Goal: Answer question/provide support: Share knowledge or assist other users

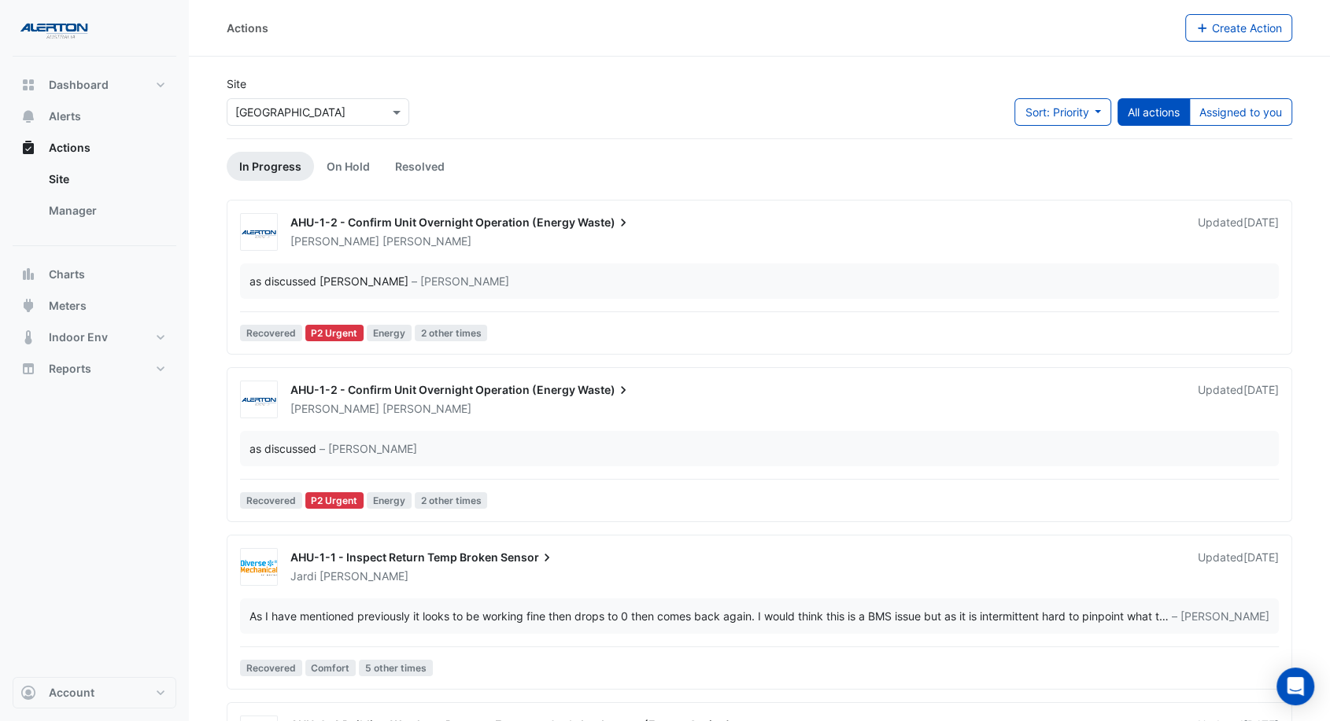
click at [708, 245] on div "[PERSON_NAME]" at bounding box center [734, 242] width 891 height 16
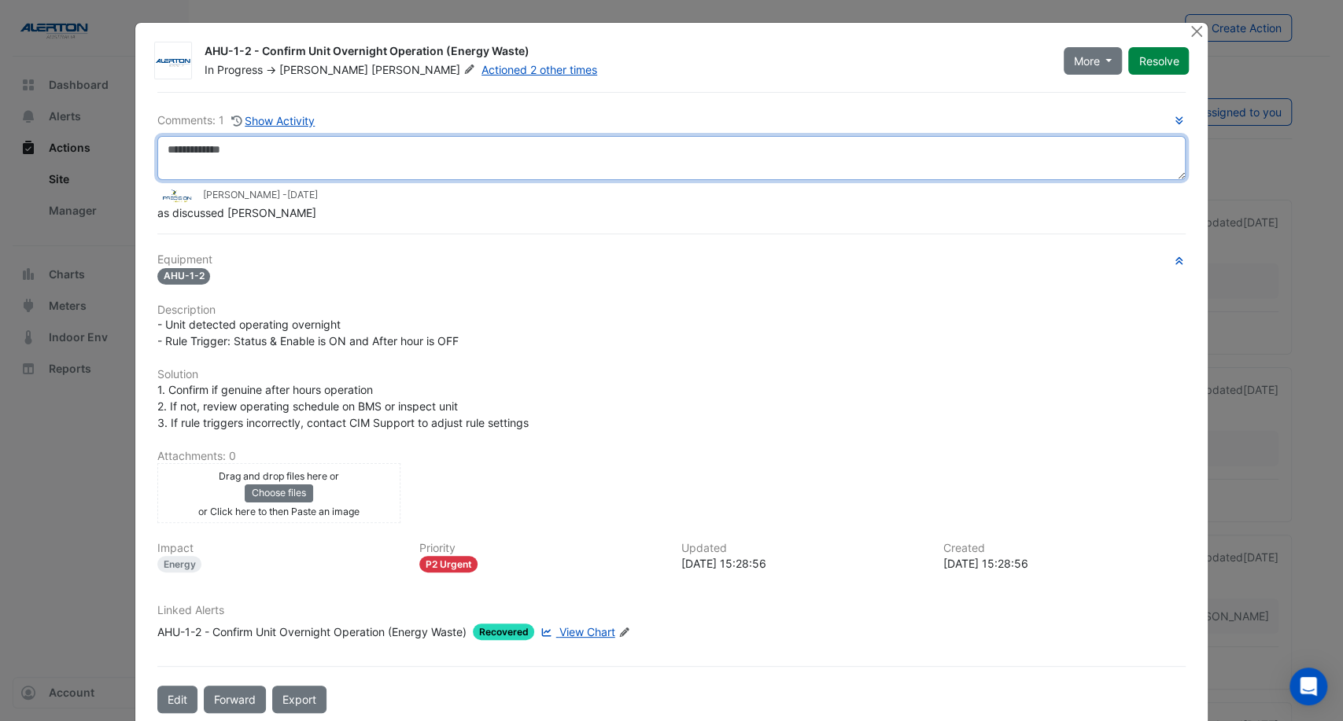
click at [315, 151] on textarea at bounding box center [671, 158] width 1029 height 44
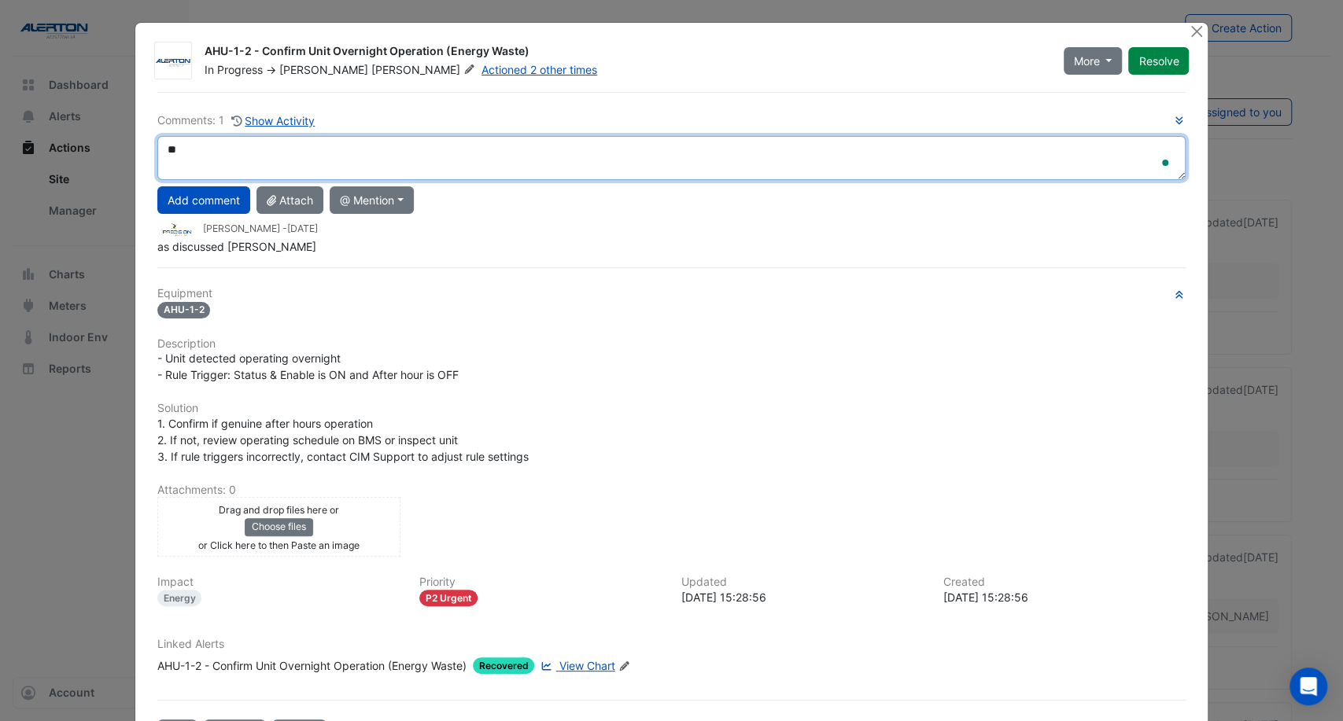
type textarea "*"
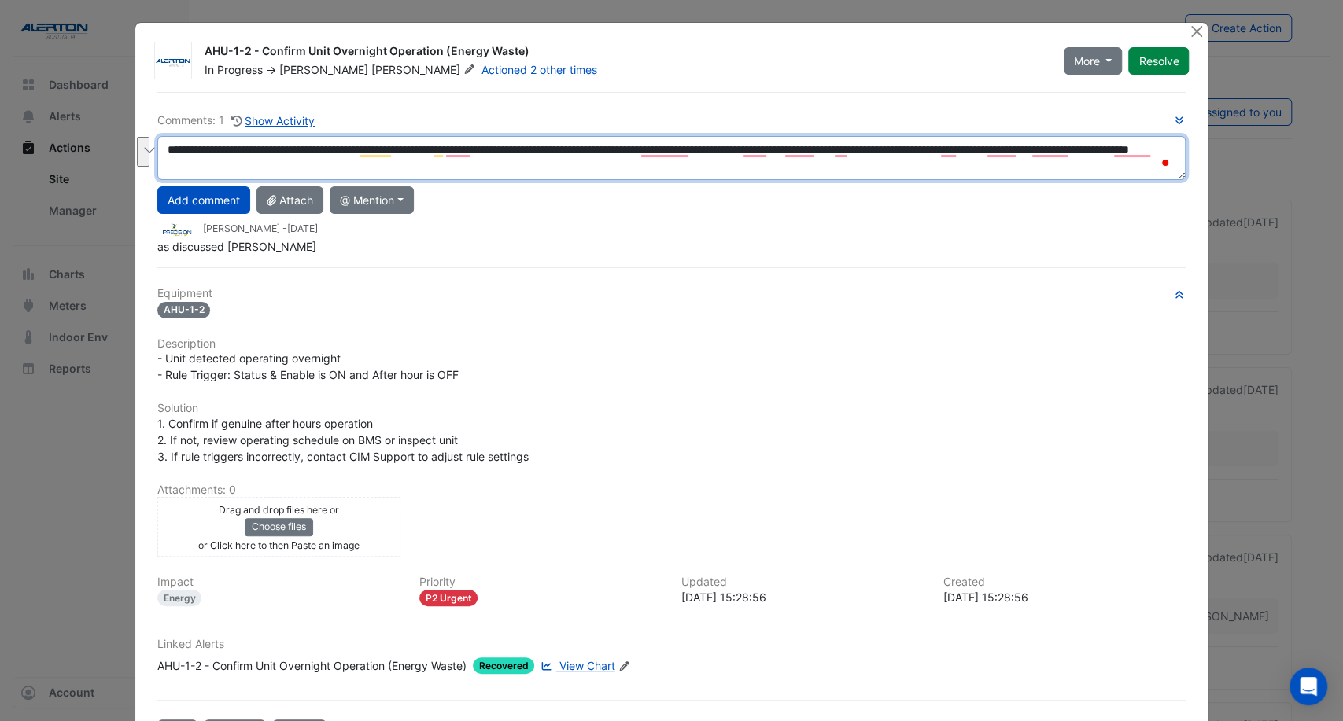
click at [349, 153] on textarea "**********" at bounding box center [671, 158] width 1029 height 44
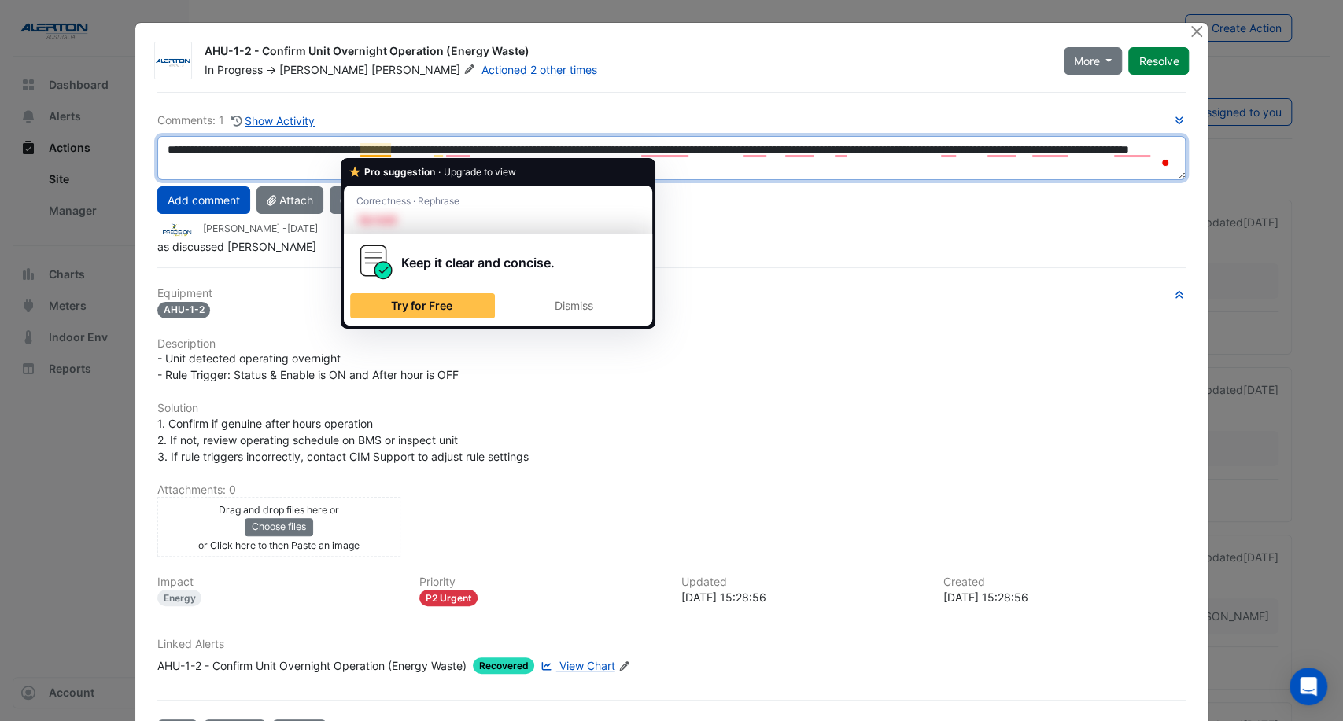
click at [386, 150] on textarea "**********" at bounding box center [671, 158] width 1029 height 44
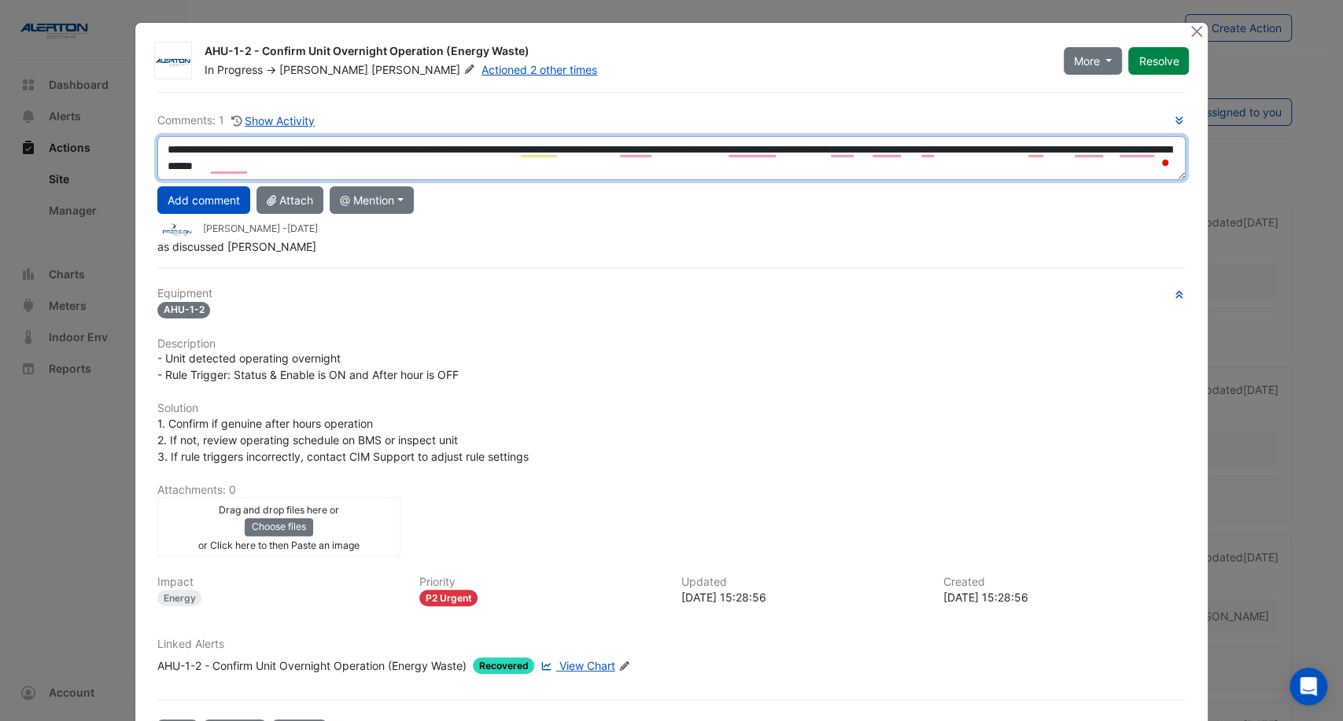
click at [578, 166] on textarea "**********" at bounding box center [671, 158] width 1029 height 44
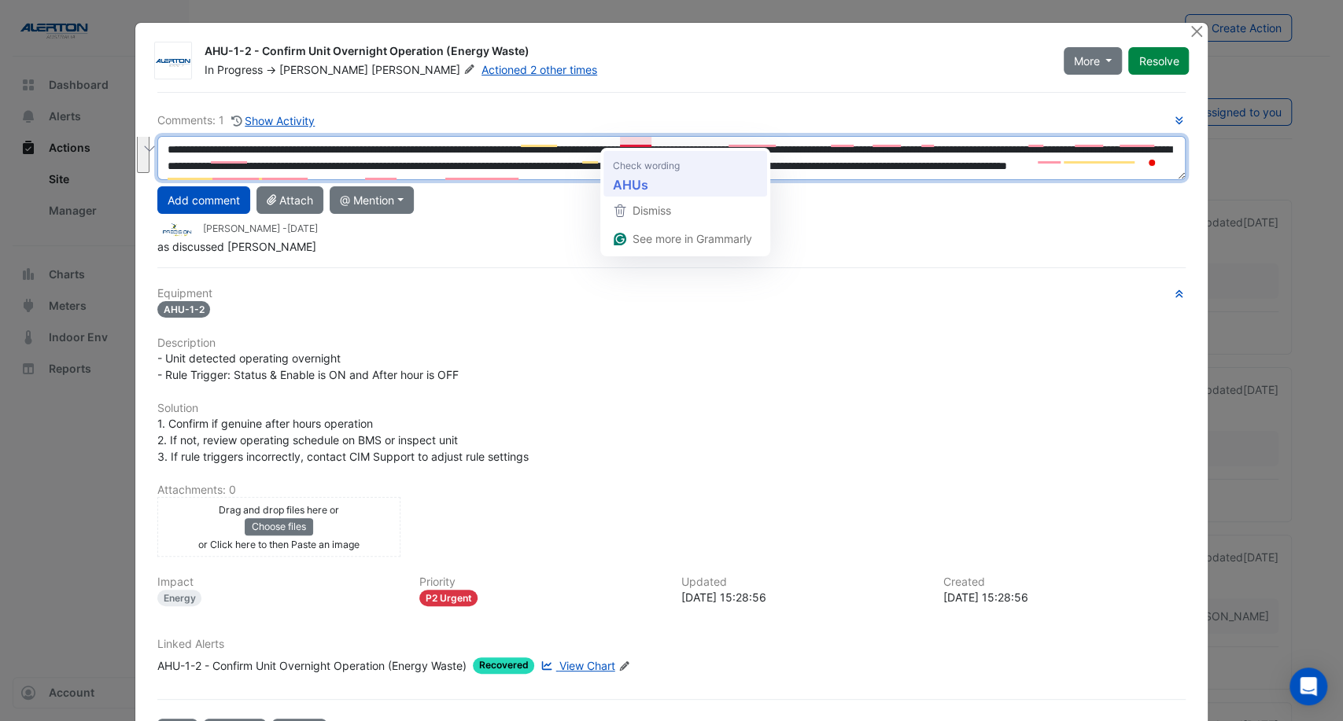
paste textarea "**********"
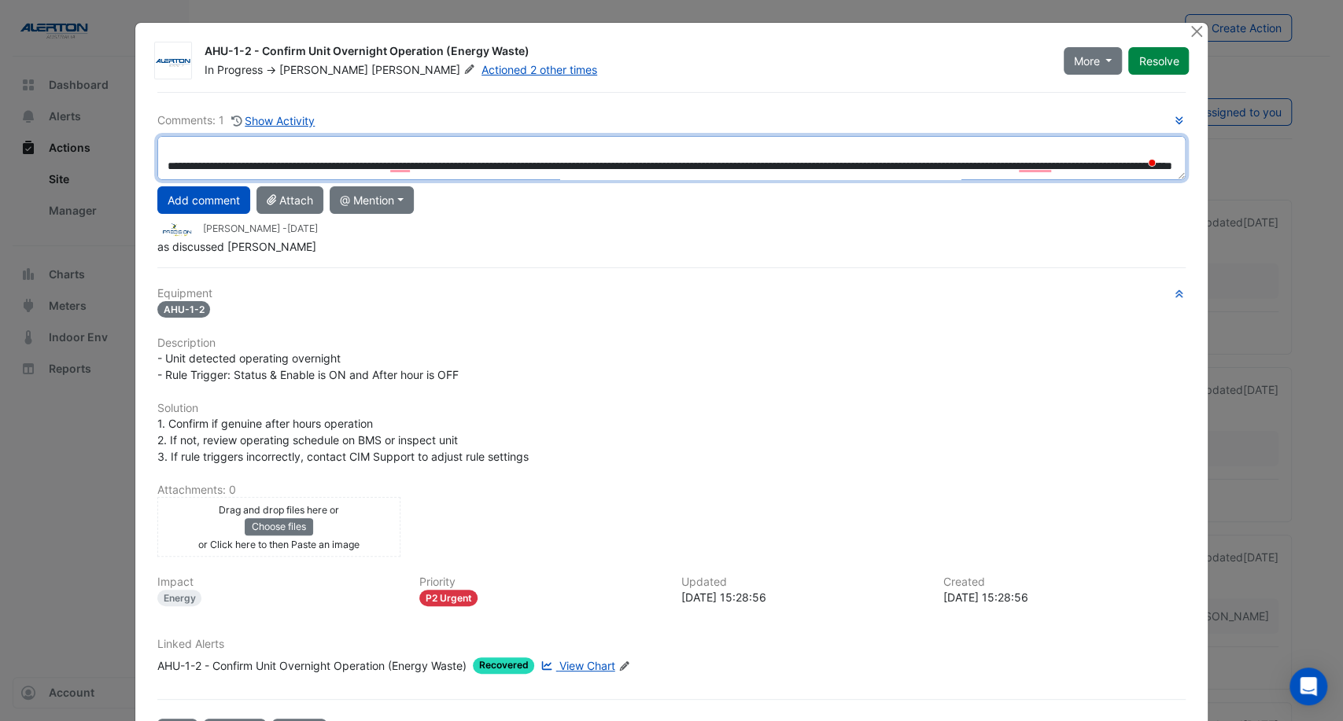
scroll to position [50, 0]
type textarea "**********"
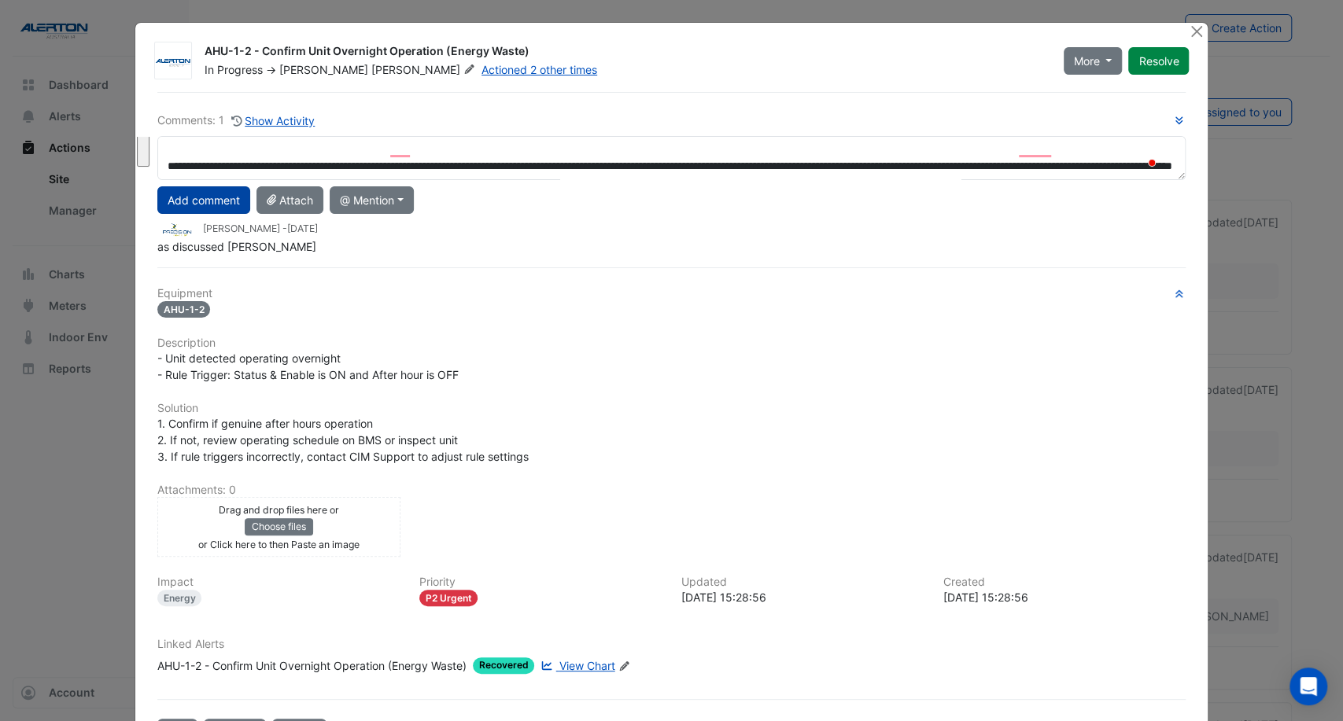
click at [194, 201] on button "Add comment" at bounding box center [203, 200] width 93 height 28
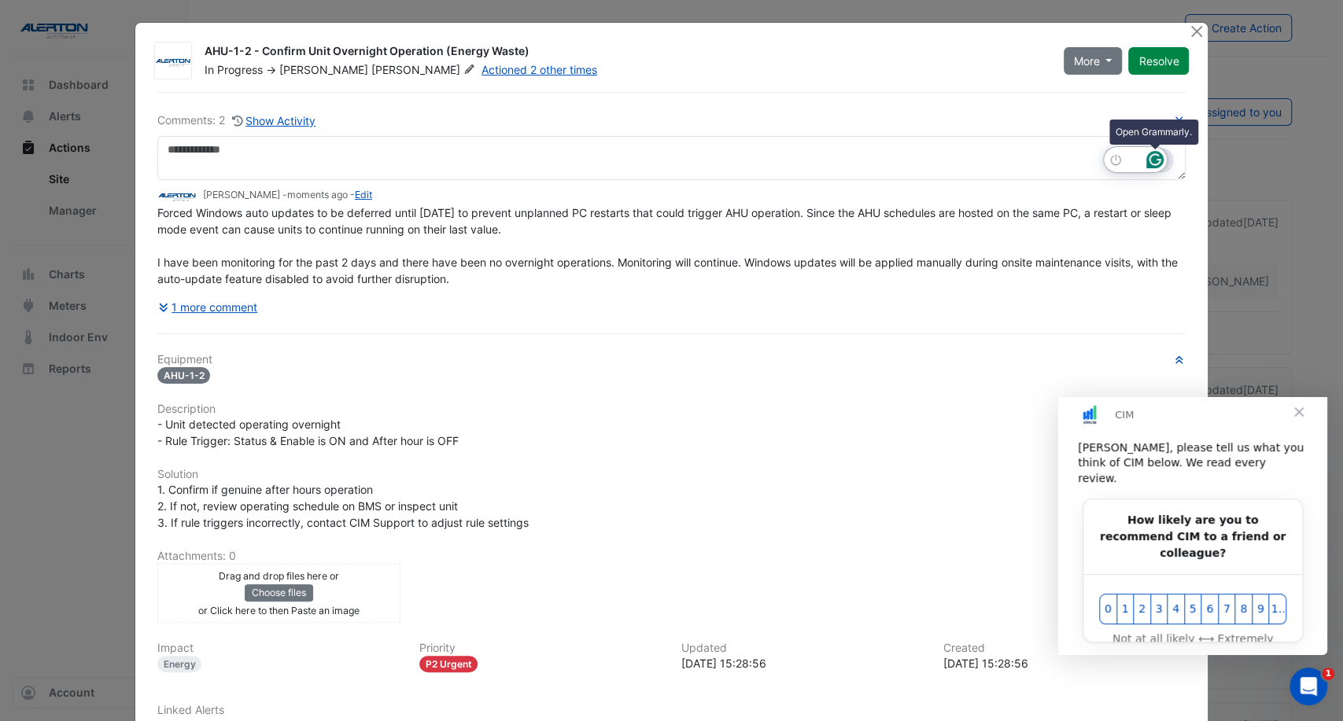
scroll to position [0, 0]
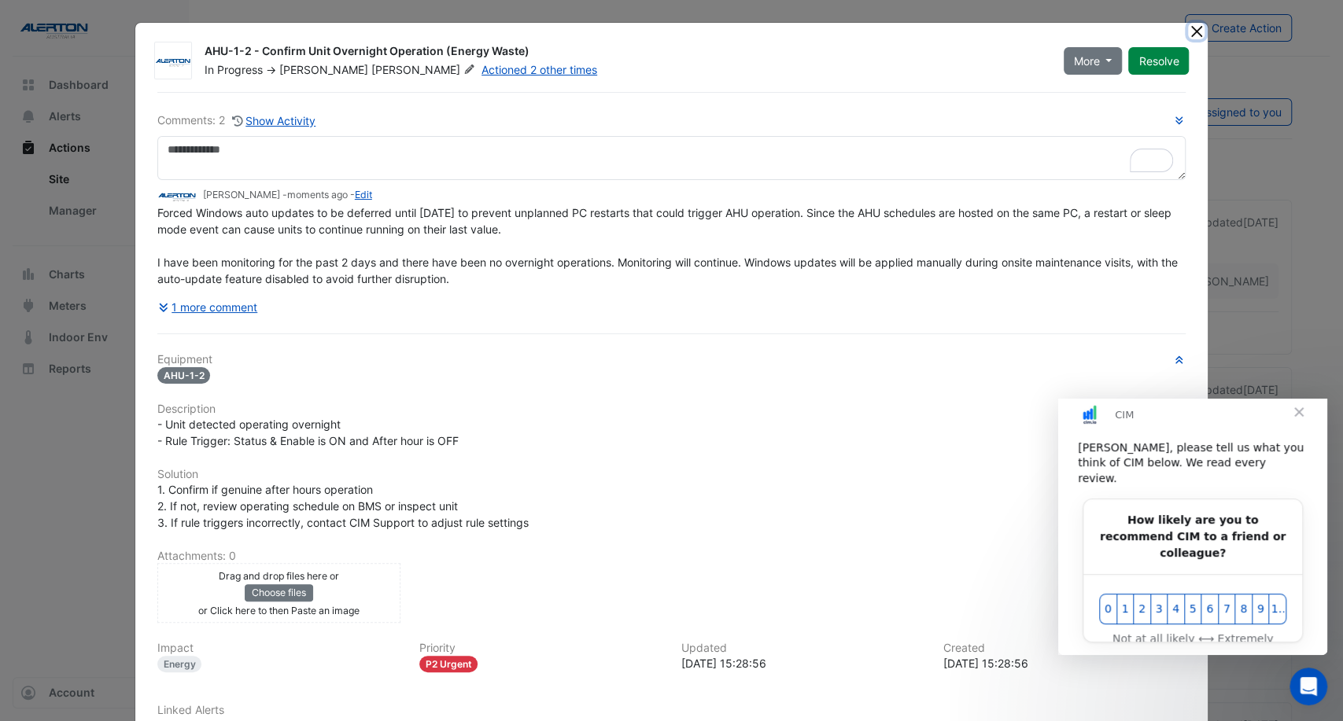
click at [1190, 27] on button "Close" at bounding box center [1196, 31] width 17 height 17
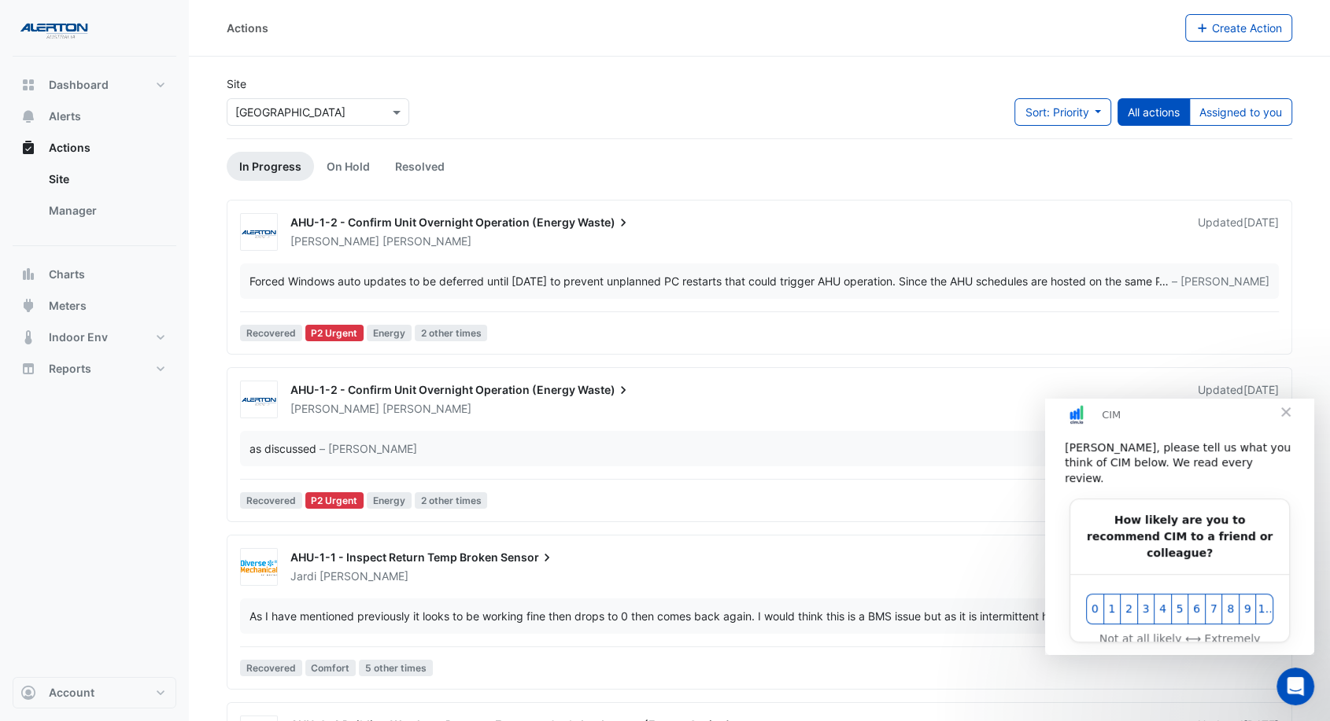
click at [668, 403] on div "Sami Ullah" at bounding box center [734, 409] width 891 height 16
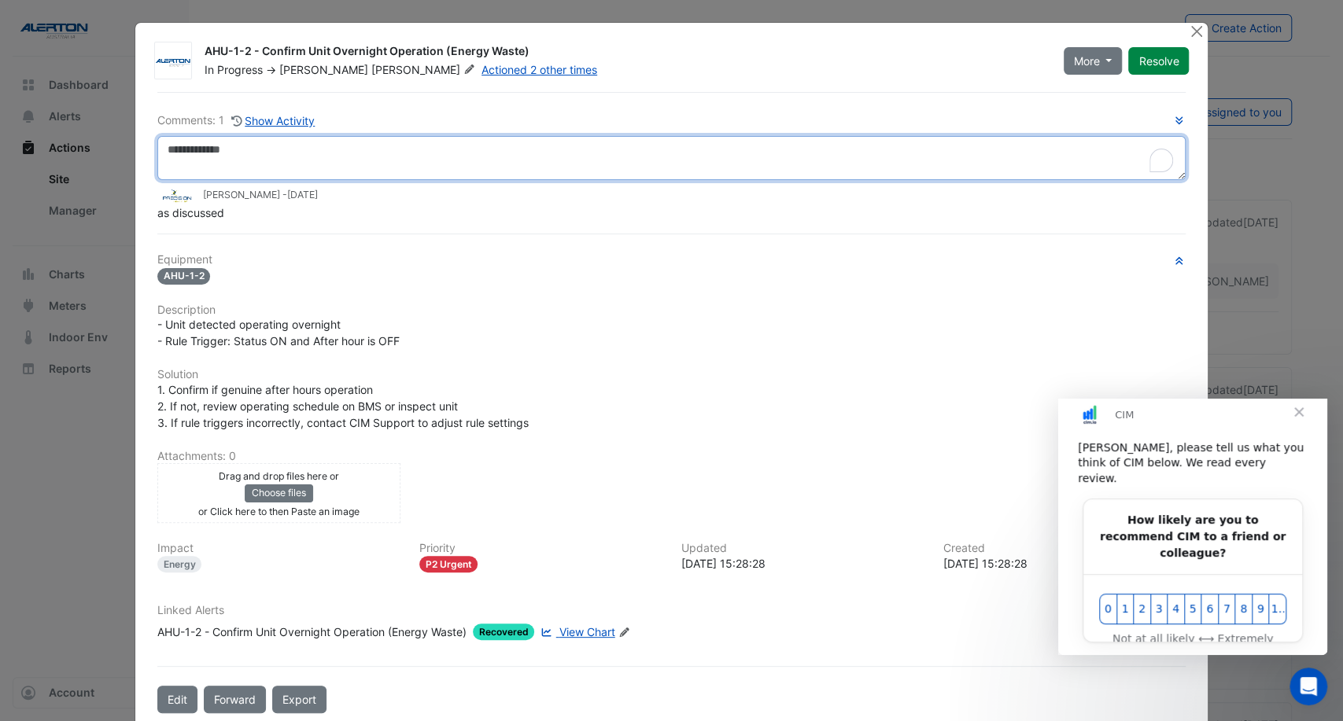
click at [306, 150] on textarea "To enrich screen reader interactions, please activate Accessibility in Grammarl…" at bounding box center [671, 158] width 1029 height 44
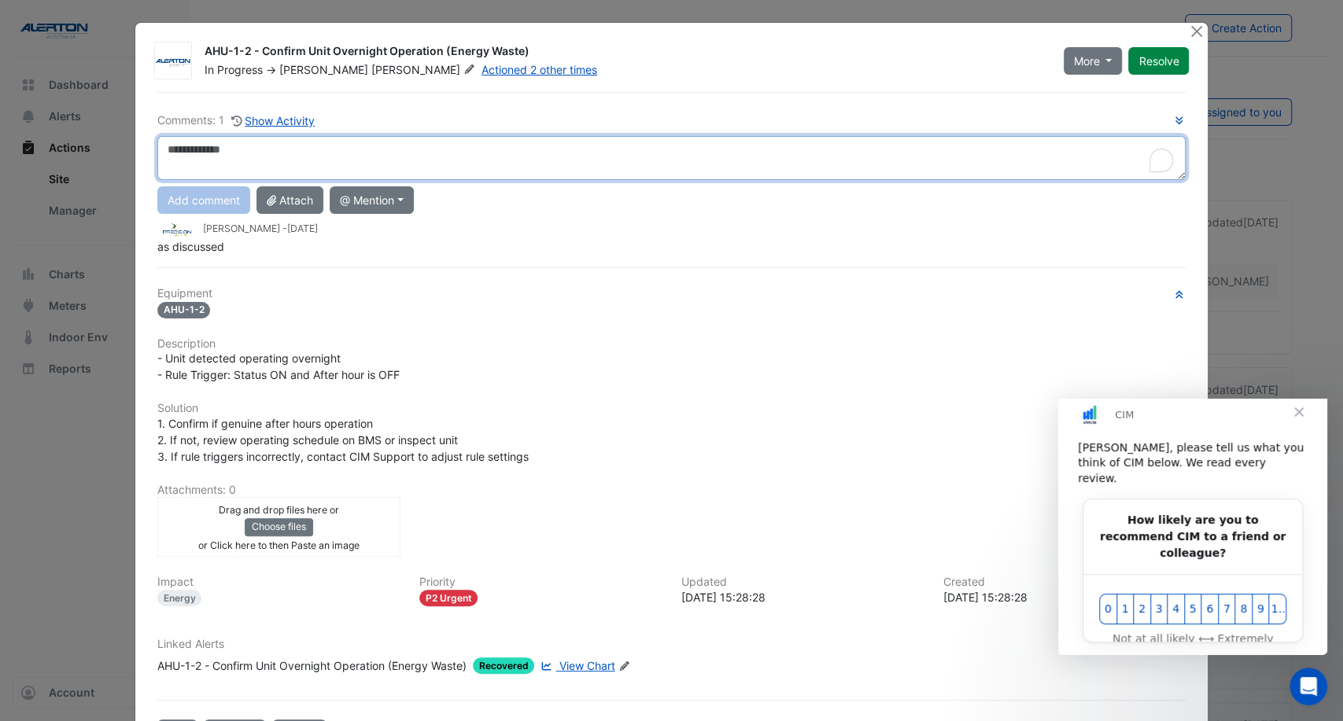
paste textarea "**********"
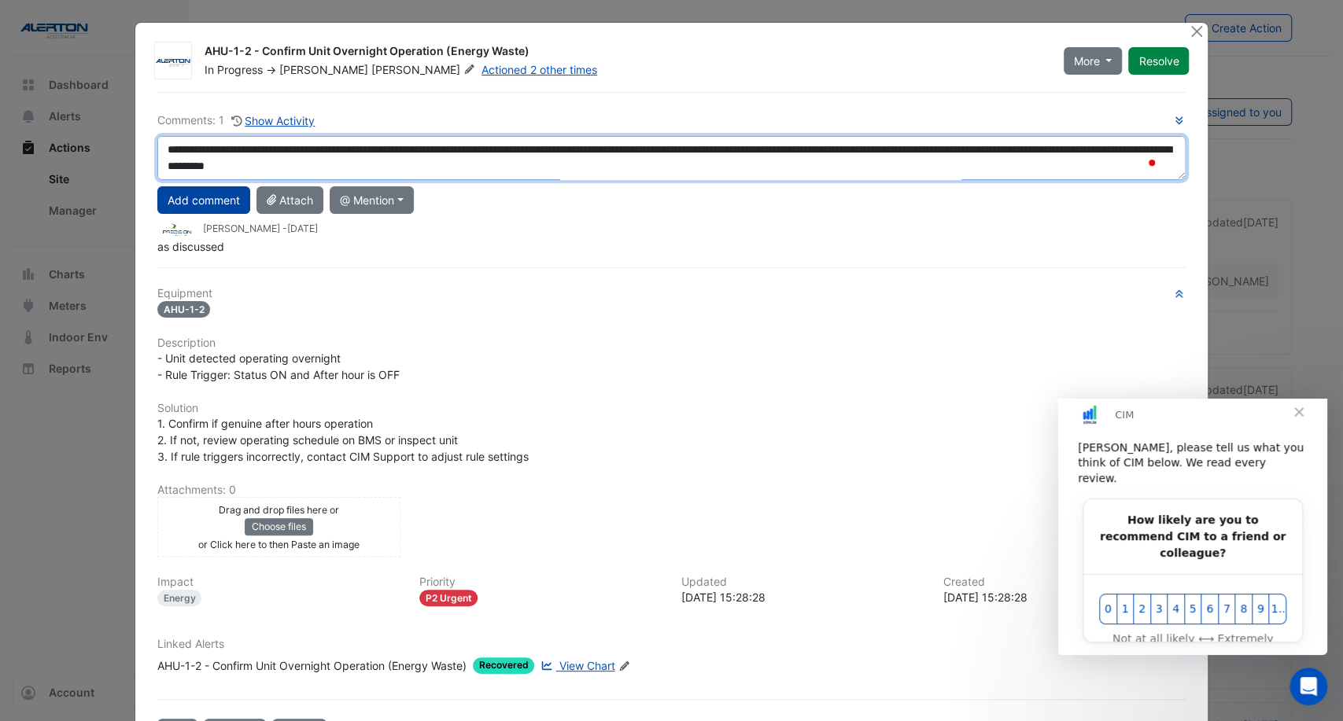
type textarea "**********"
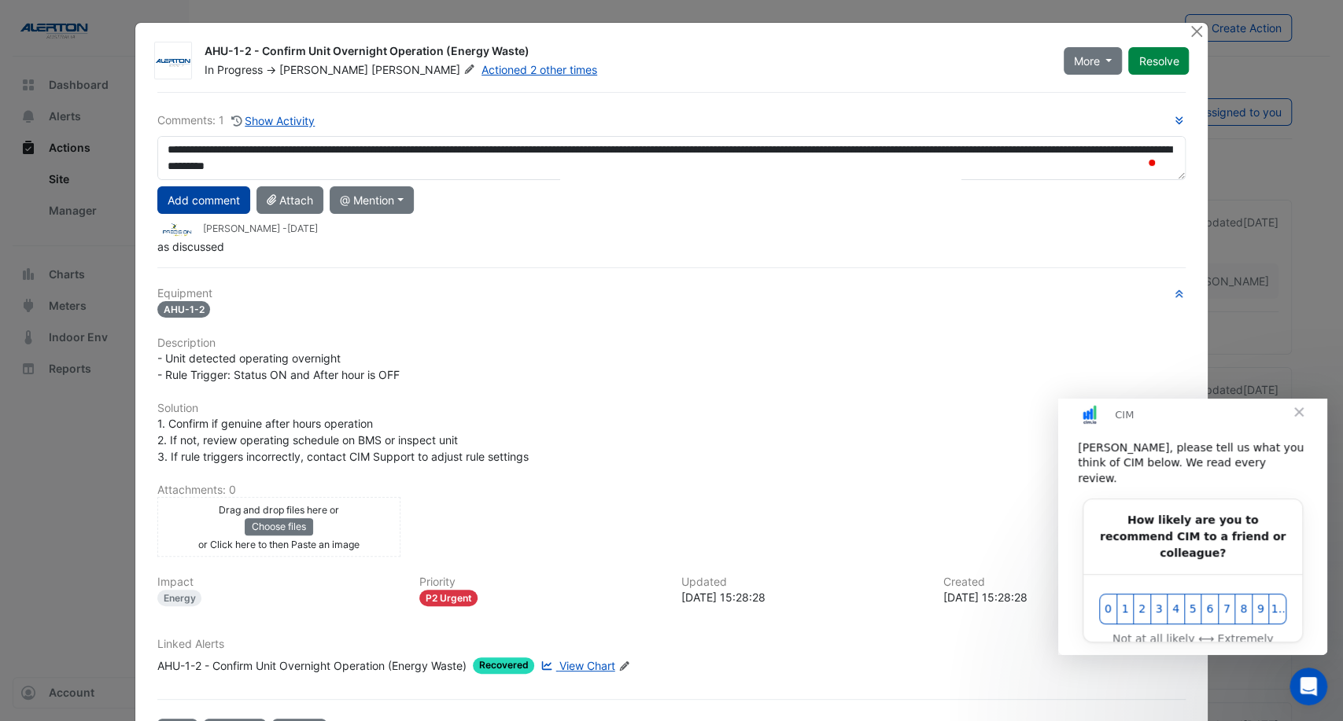
click at [219, 193] on button "Add comment" at bounding box center [203, 200] width 93 height 28
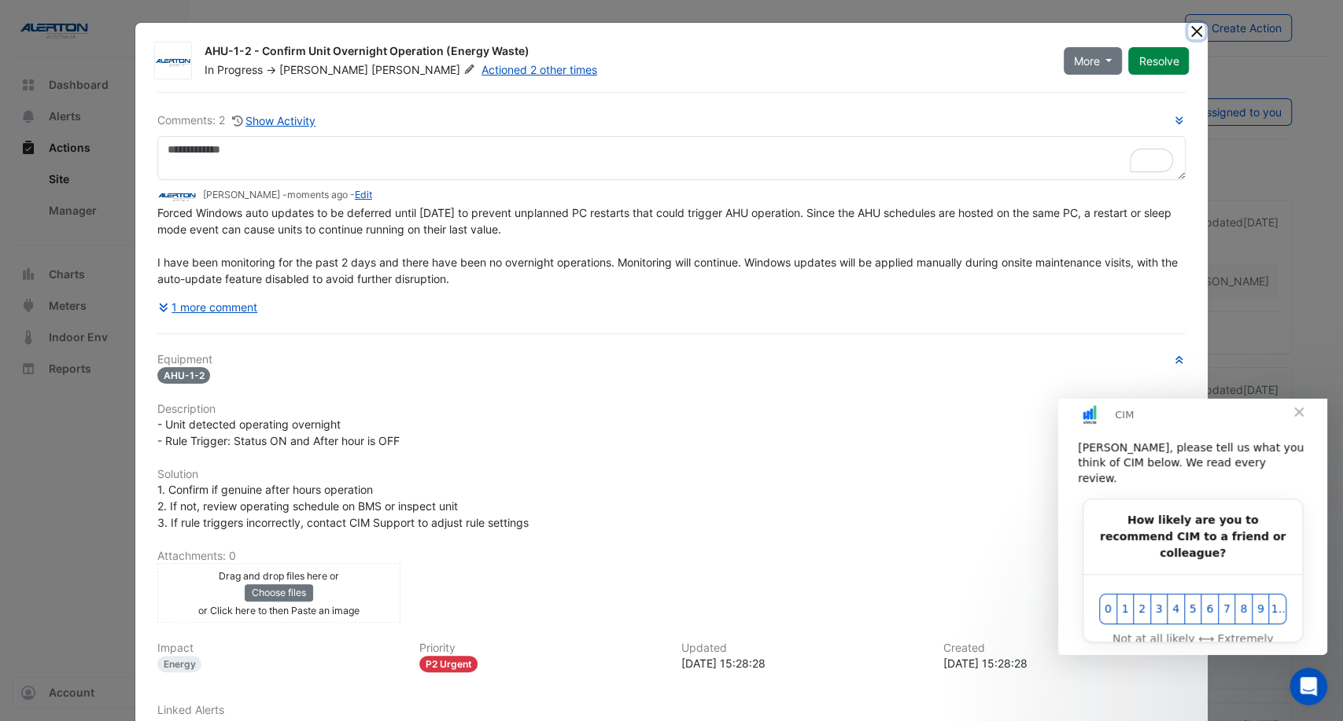
click at [1192, 28] on button "Close" at bounding box center [1196, 31] width 17 height 17
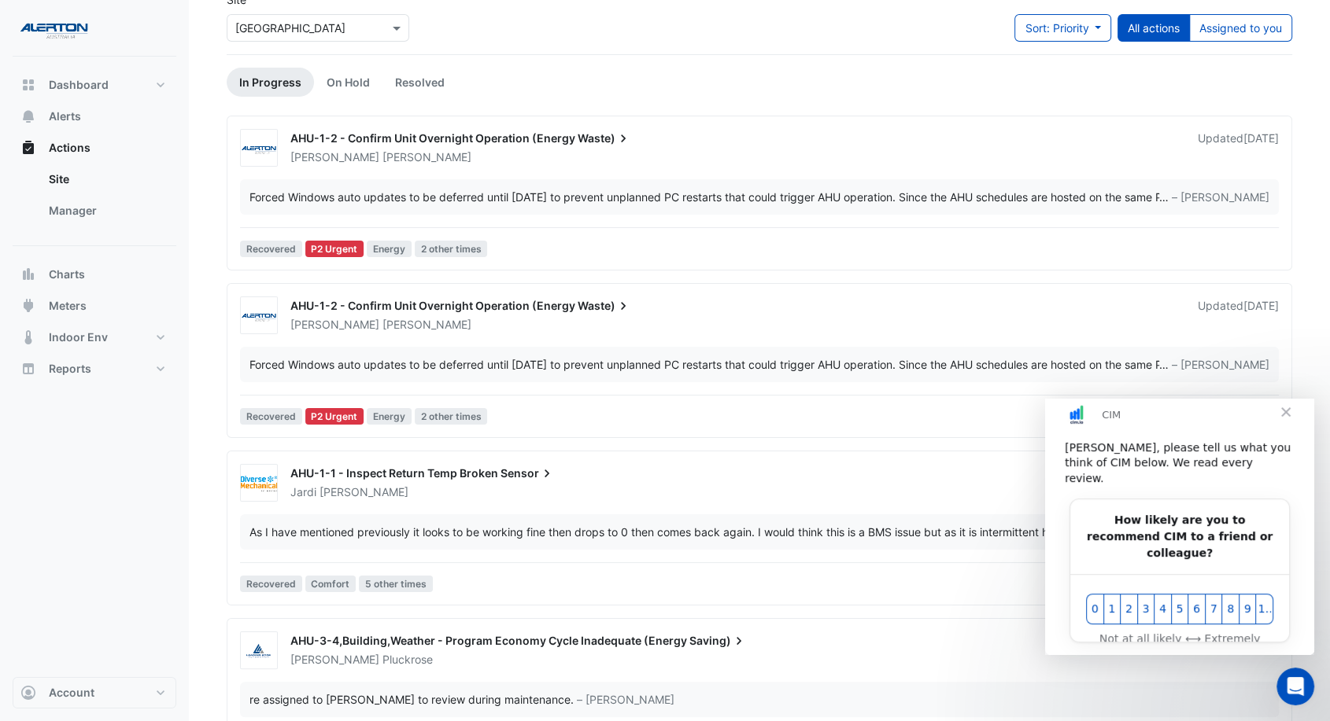
scroll to position [147, 0]
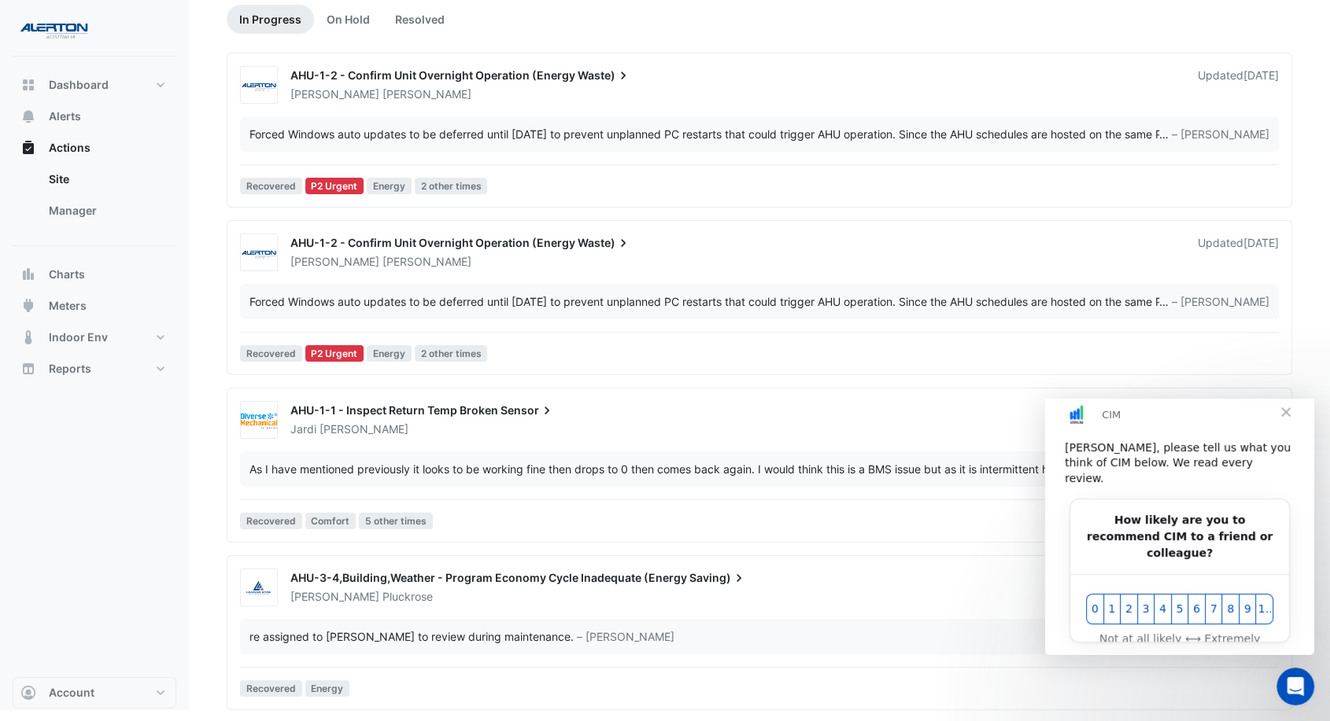
click at [1286, 426] on span "Close" at bounding box center [1285, 412] width 57 height 57
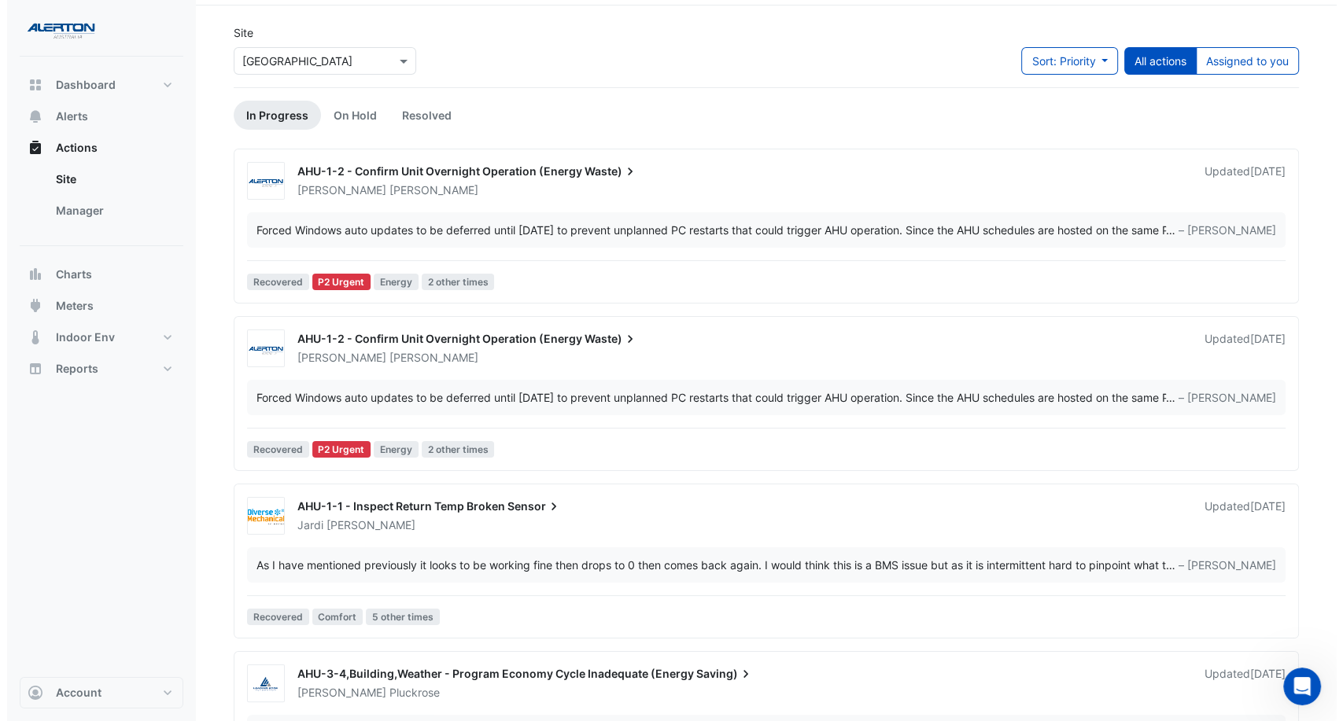
scroll to position [0, 0]
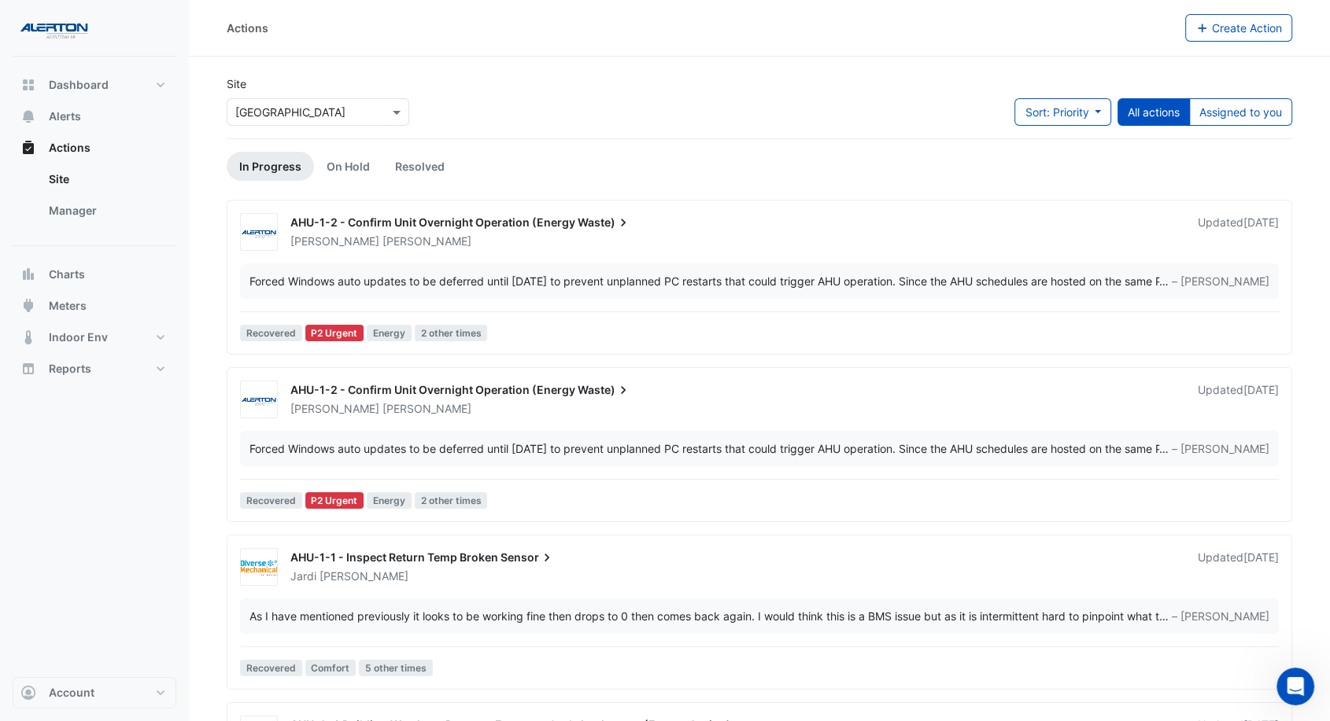
click at [670, 419] on div "AHU-1-2 - Confirm Unit Overnight Operation (Energy Waste) Sami Ullah Updated 1 …" at bounding box center [759, 448] width 1051 height 135
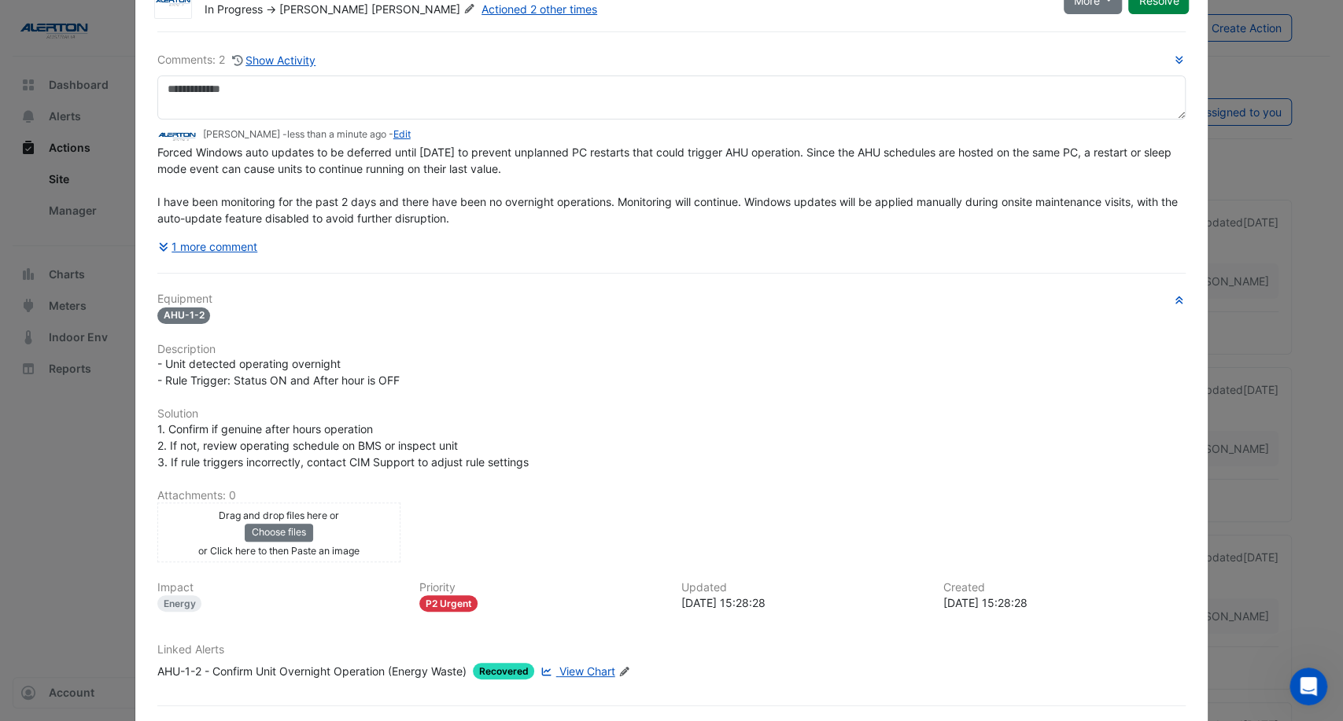
scroll to position [122, 0]
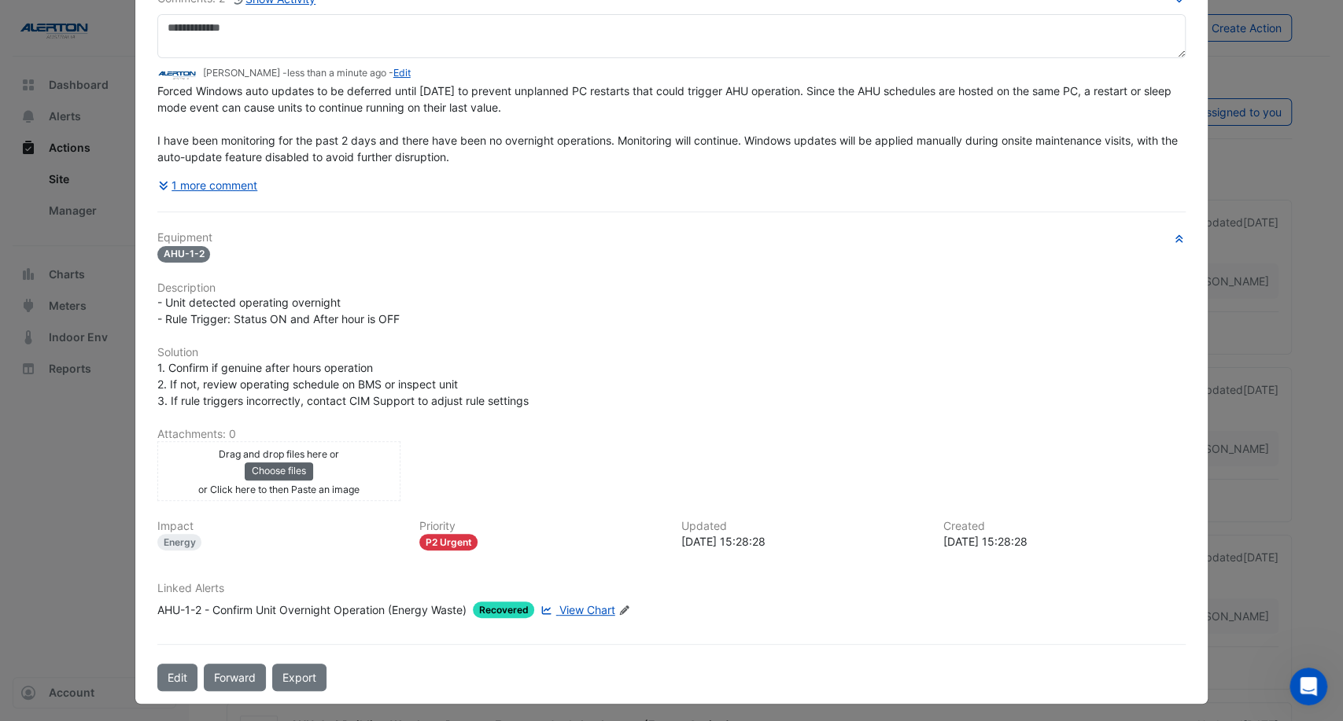
click at [282, 465] on button "Choose files" at bounding box center [279, 471] width 68 height 17
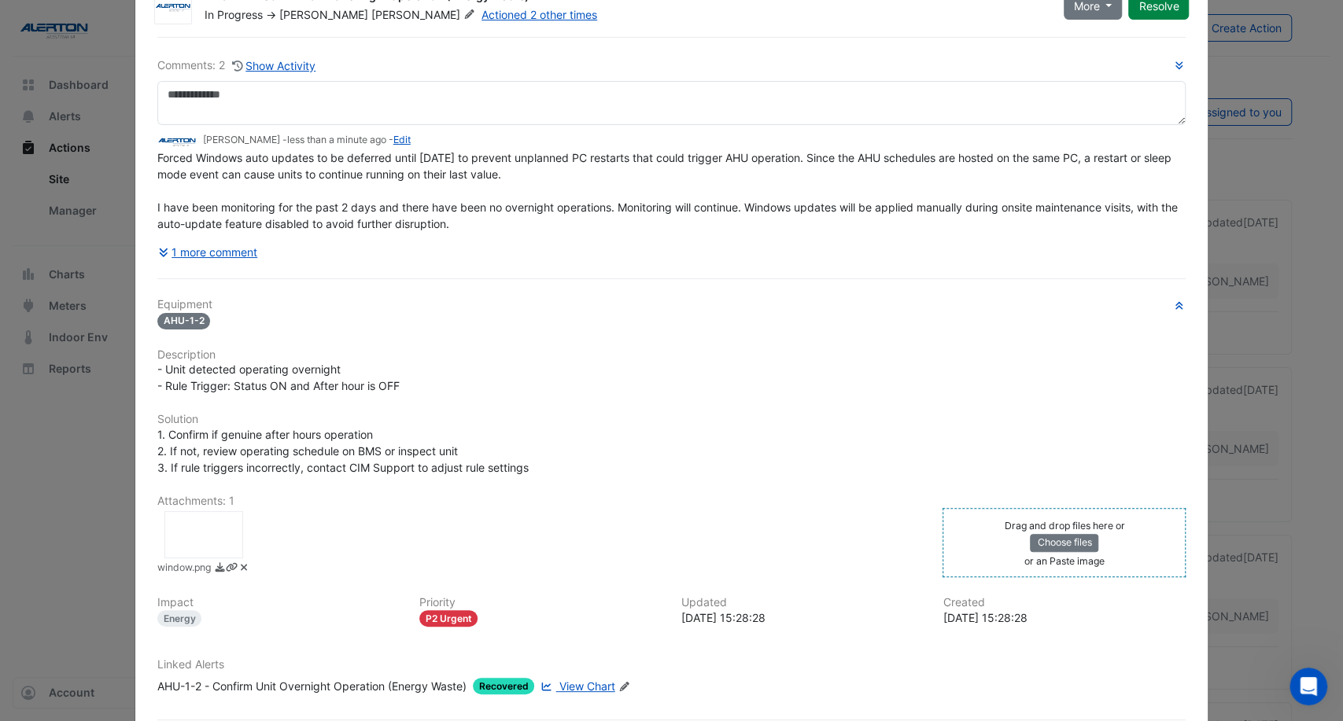
scroll to position [0, 0]
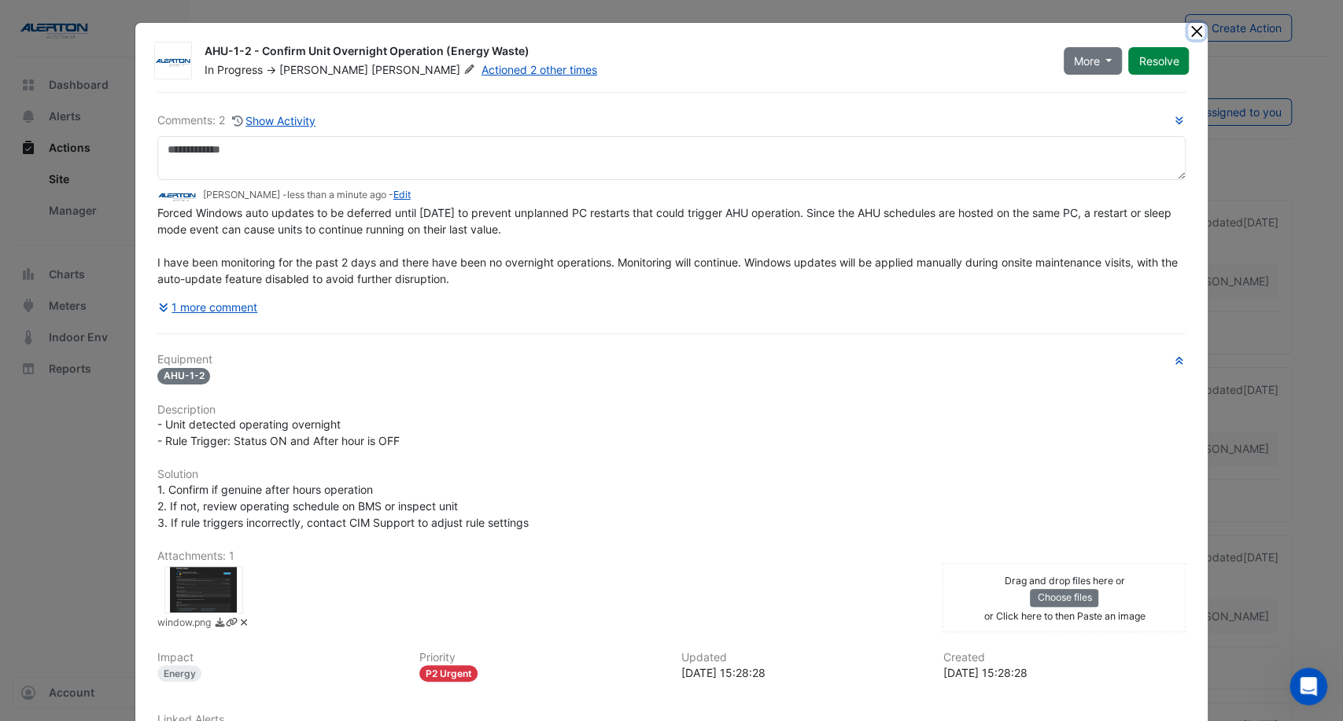
click at [1194, 27] on button "Close" at bounding box center [1196, 31] width 17 height 17
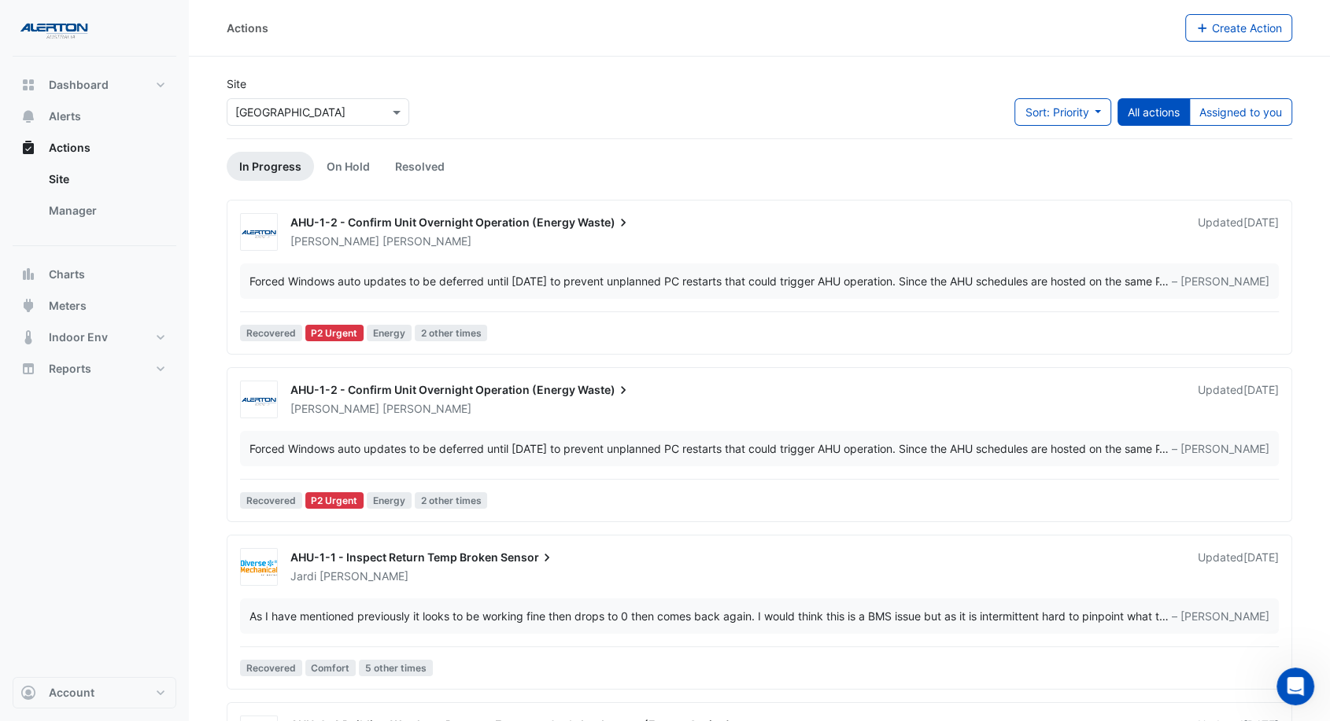
click at [617, 450] on div "Forced Windows auto updates to be deferred until [DATE] to prevent unplanned PC…" at bounding box center [703, 449] width 909 height 17
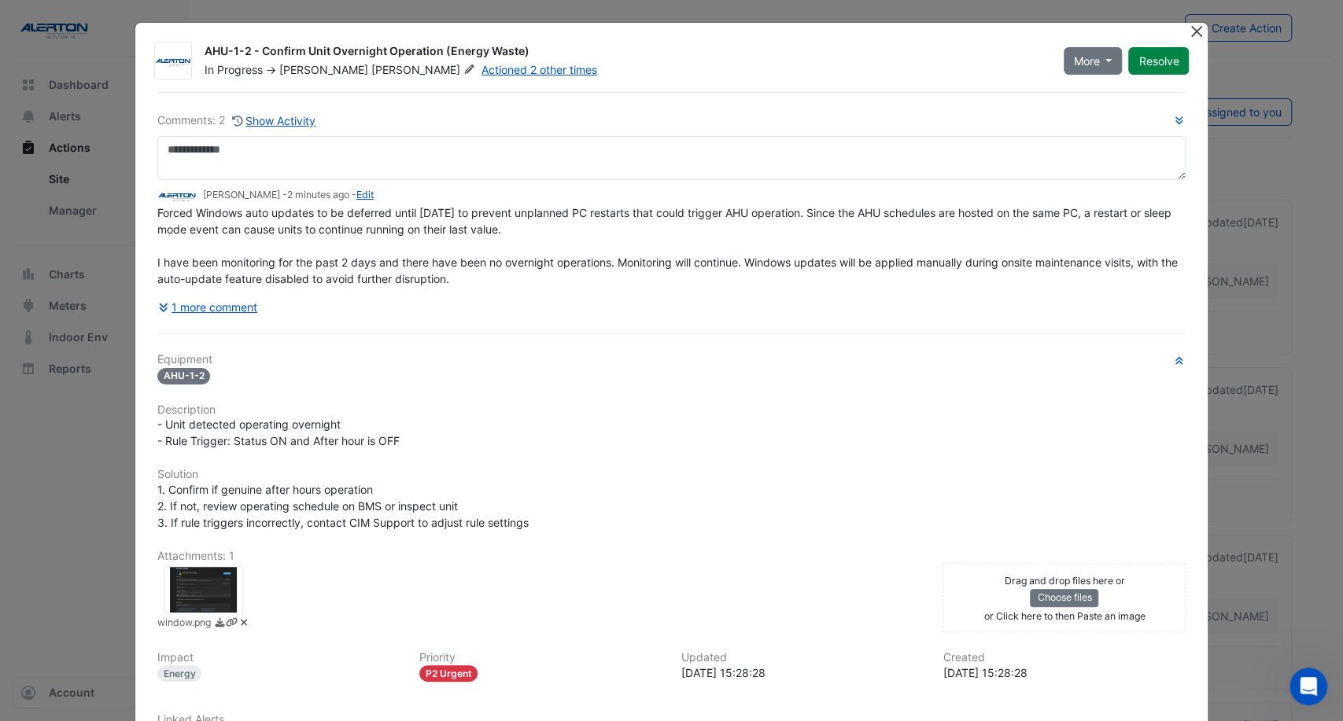
click at [1192, 32] on button "Close" at bounding box center [1196, 31] width 17 height 17
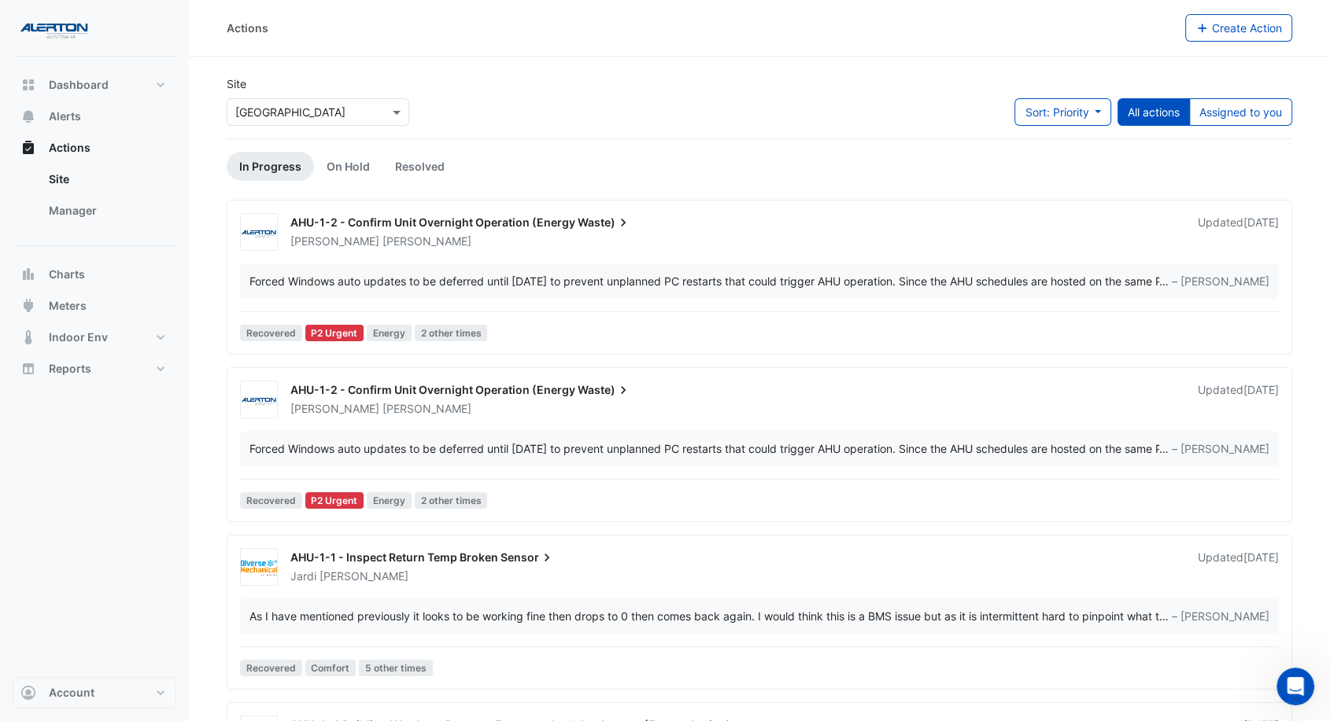
click at [611, 284] on div "Forced Windows auto updates to be deferred until [DATE] to prevent unplanned PC…" at bounding box center [703, 281] width 909 height 17
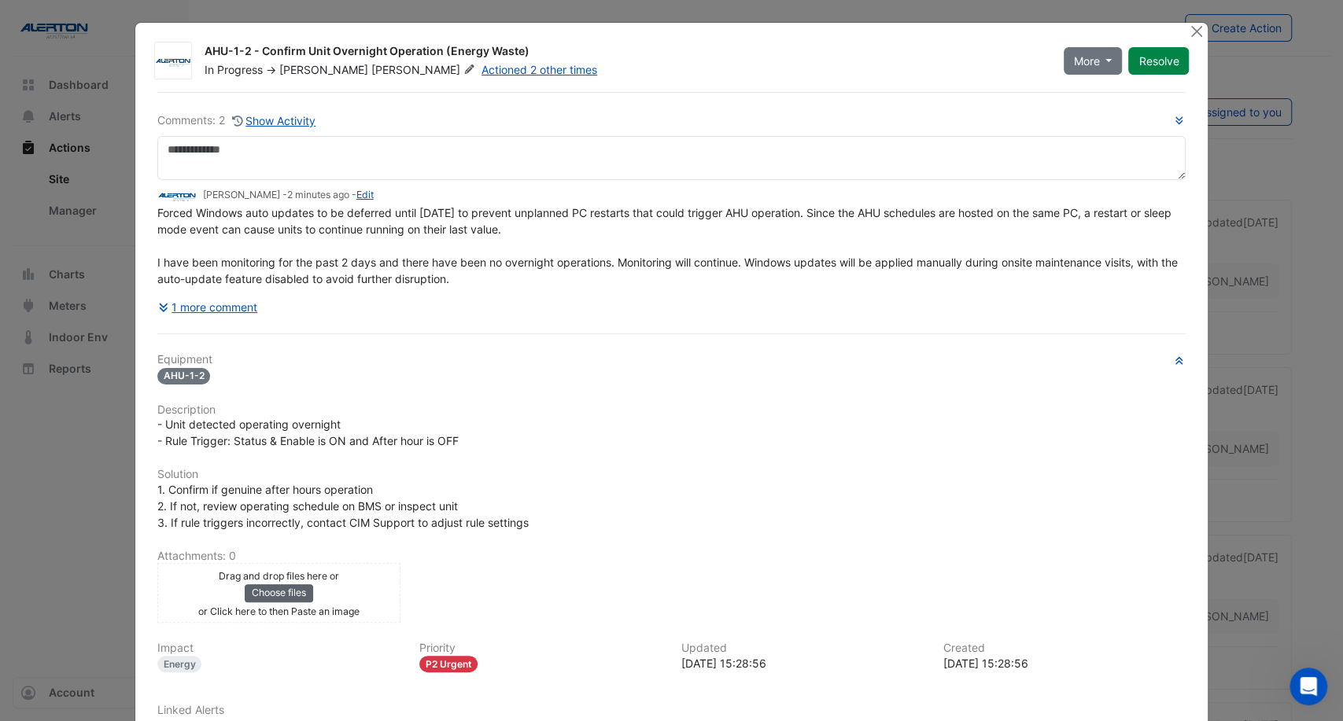
click at [273, 593] on button "Choose files" at bounding box center [279, 593] width 68 height 17
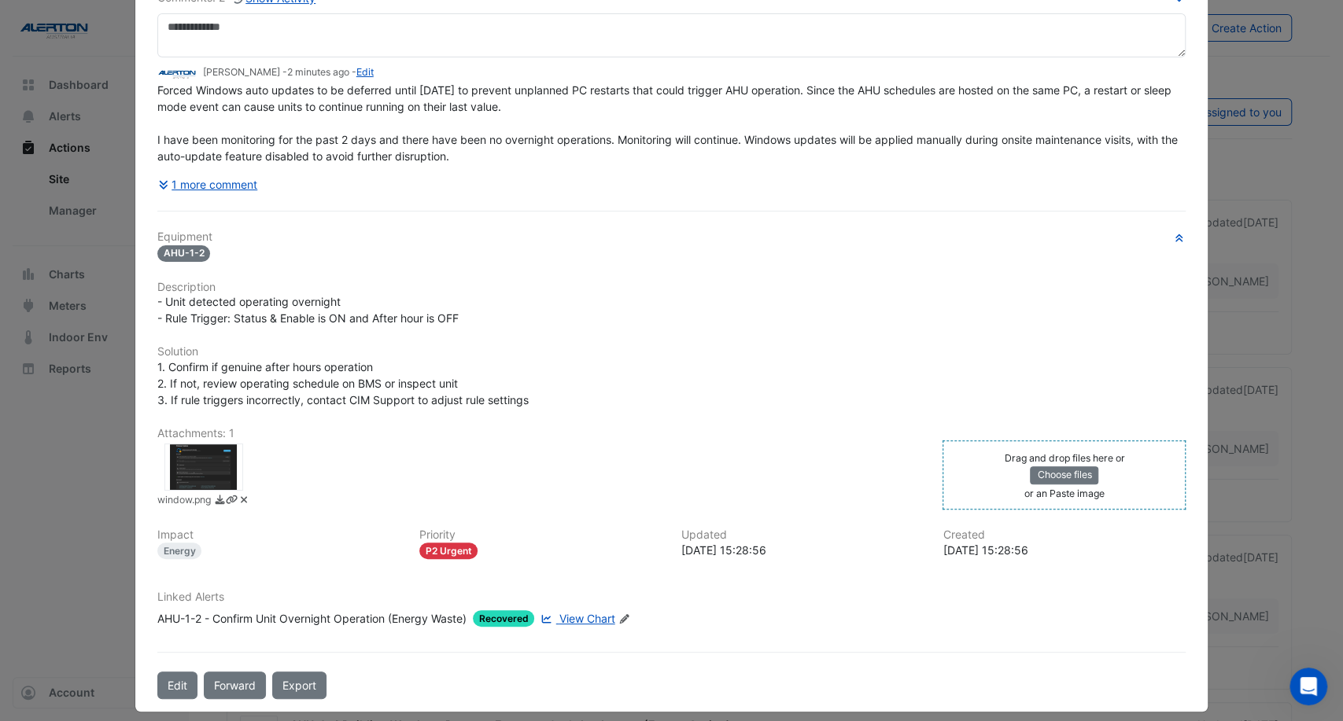
scroll to position [132, 0]
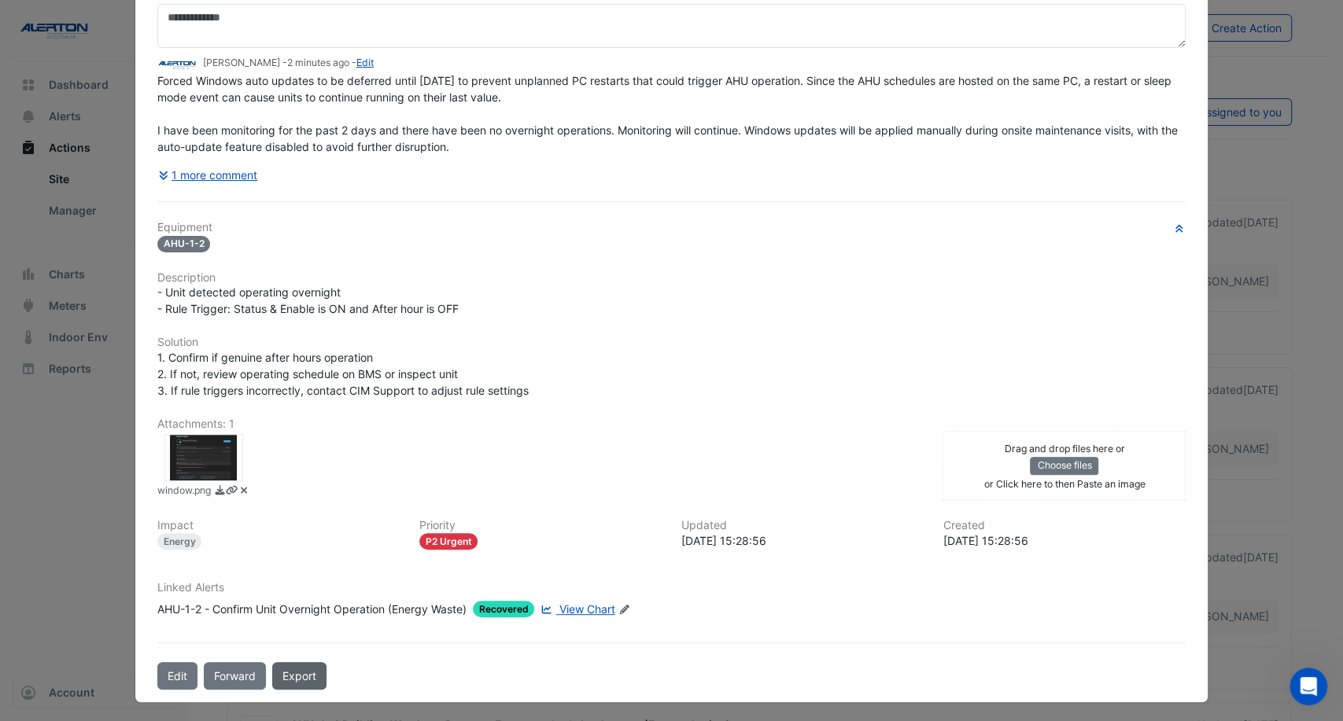
click at [281, 673] on link "Export" at bounding box center [299, 676] width 54 height 28
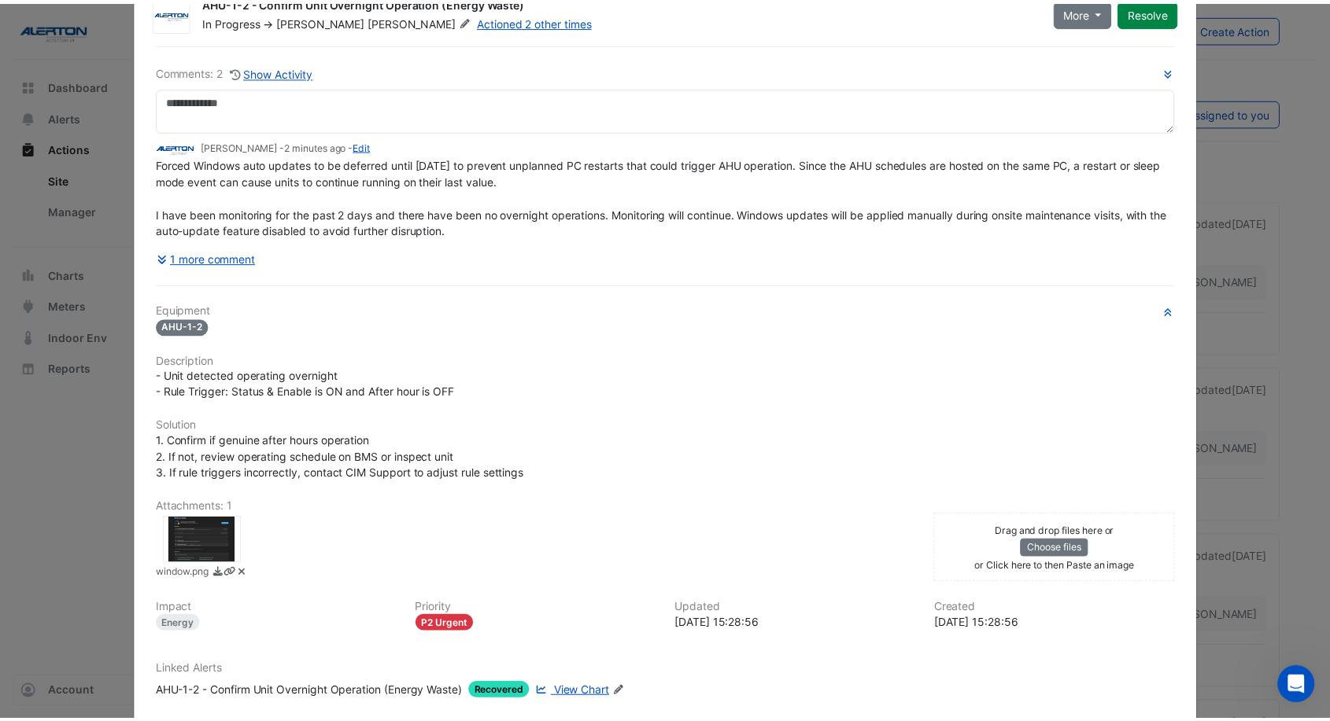
scroll to position [0, 0]
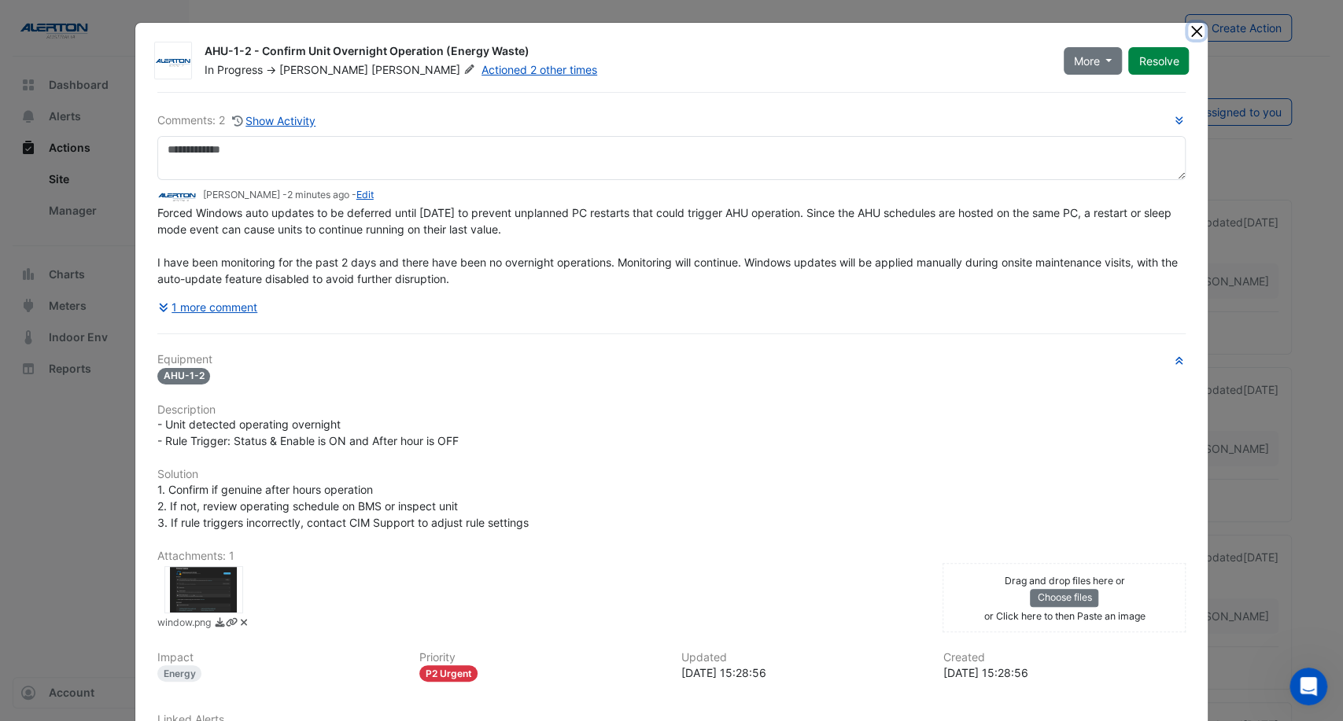
click at [1188, 28] on button "Close" at bounding box center [1196, 31] width 17 height 17
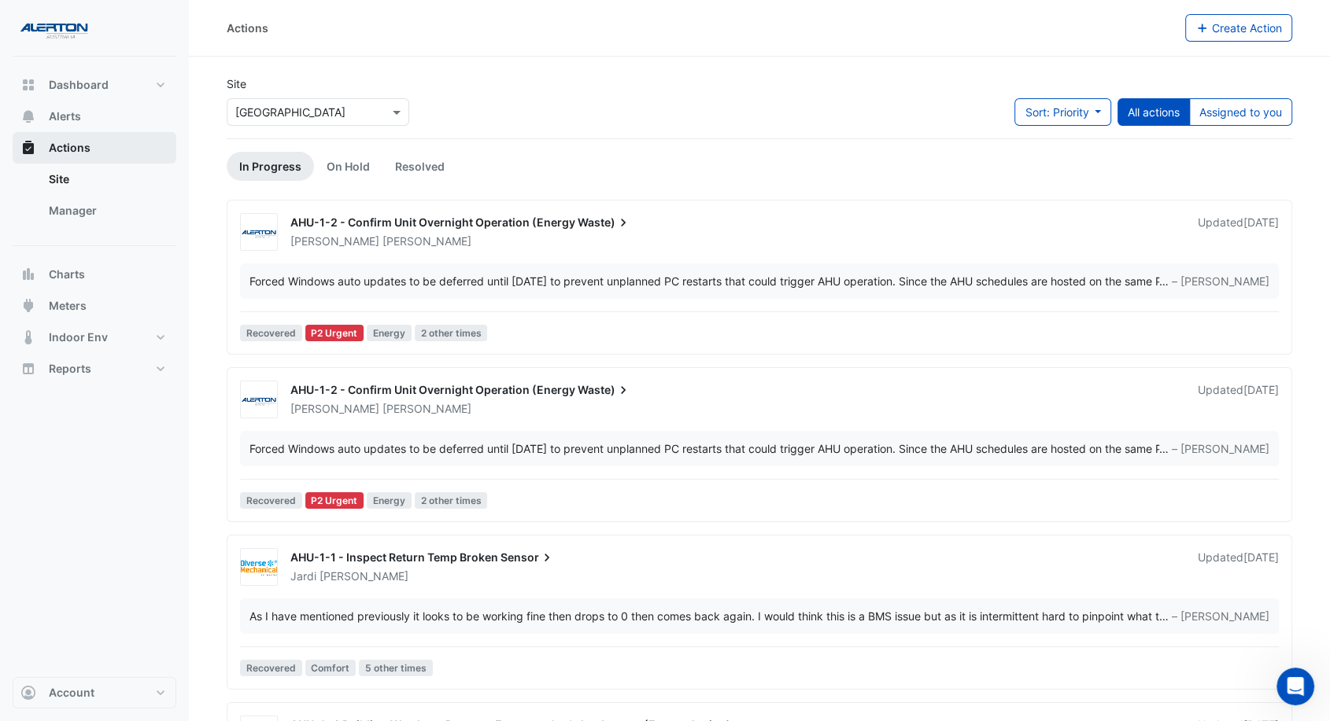
click at [87, 149] on span "Actions" at bounding box center [70, 148] width 42 height 16
click at [366, 164] on link "On Hold" at bounding box center [348, 166] width 68 height 29
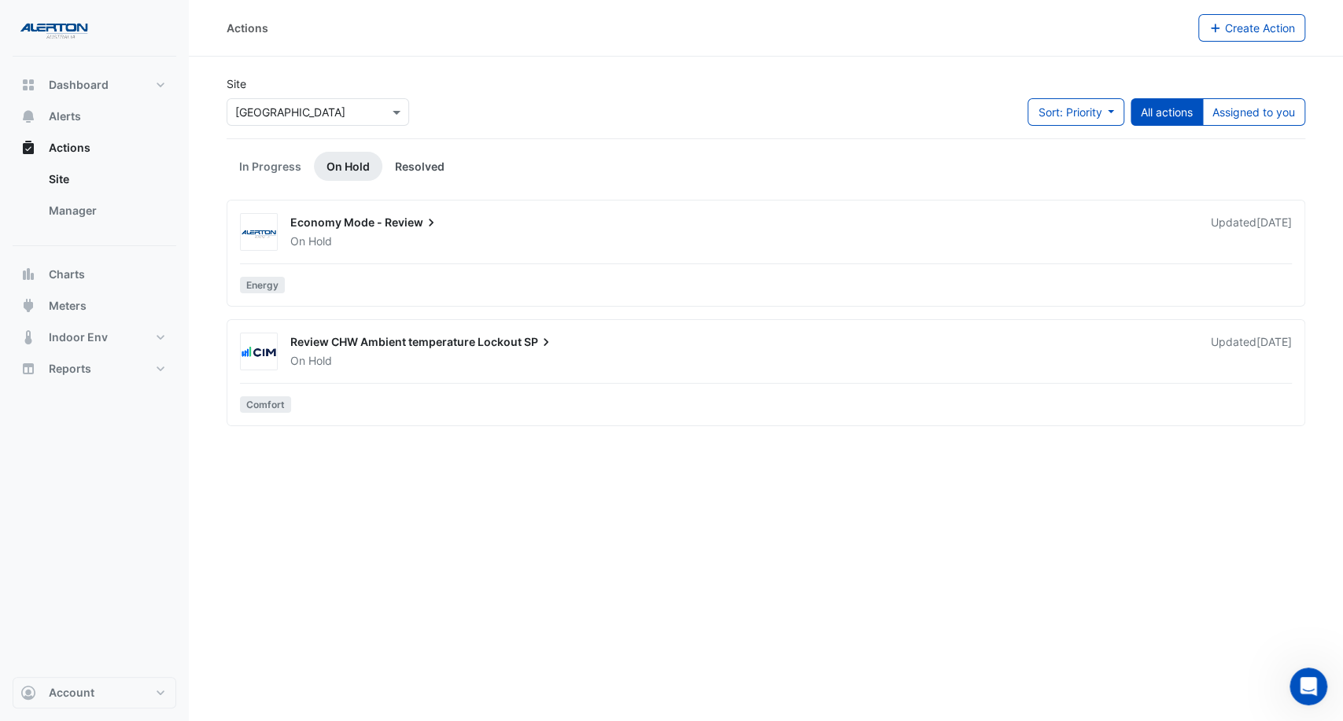
click at [410, 165] on link "Resolved" at bounding box center [419, 166] width 75 height 29
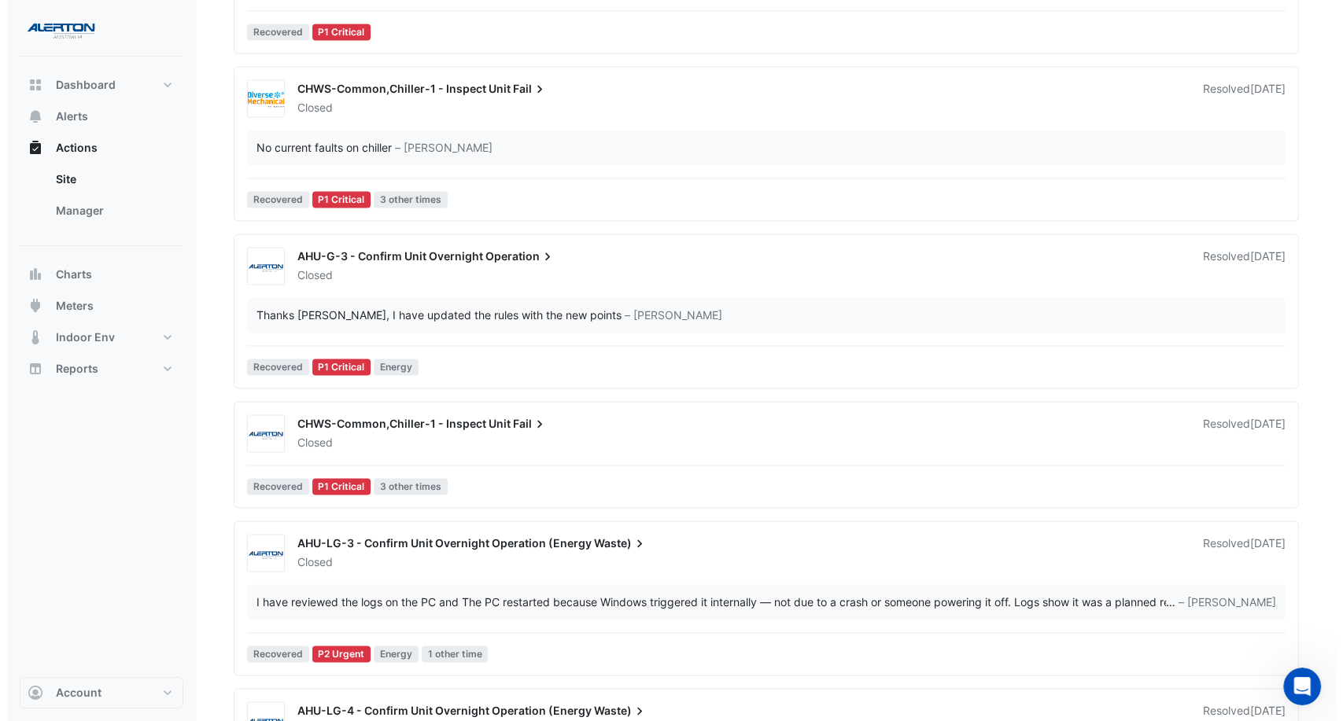
scroll to position [2360, 0]
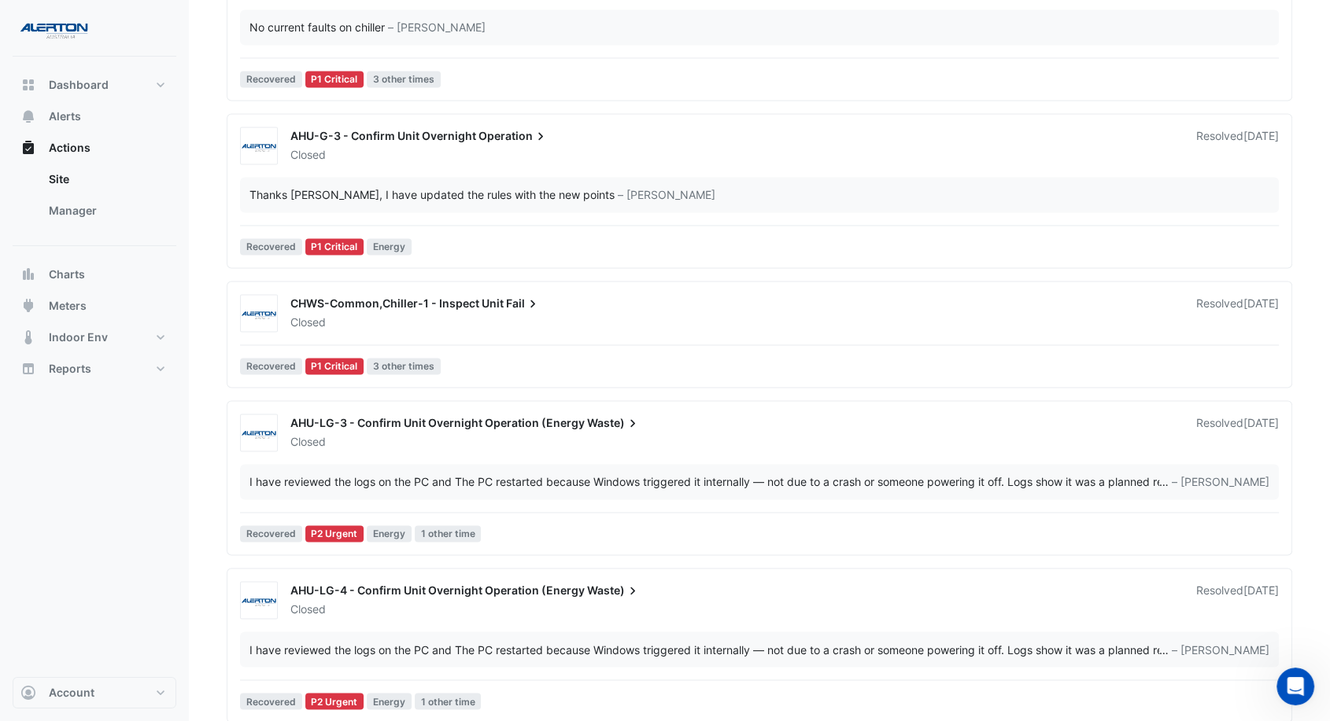
click at [579, 165] on div "AHU-G-3 - Confirm Unit Overnight Operation Closed Resolved 3 years ago Thanks D…" at bounding box center [759, 194] width 1051 height 135
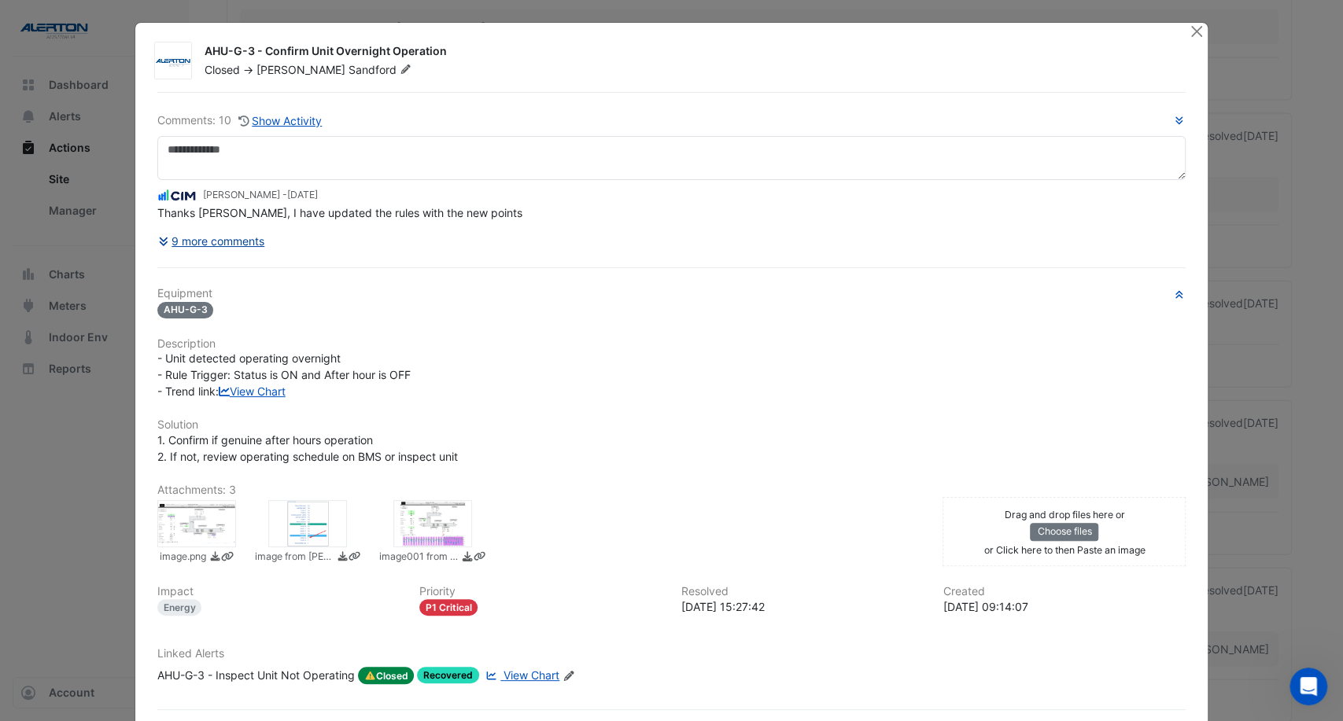
click at [201, 234] on button "9 more comments" at bounding box center [211, 241] width 109 height 28
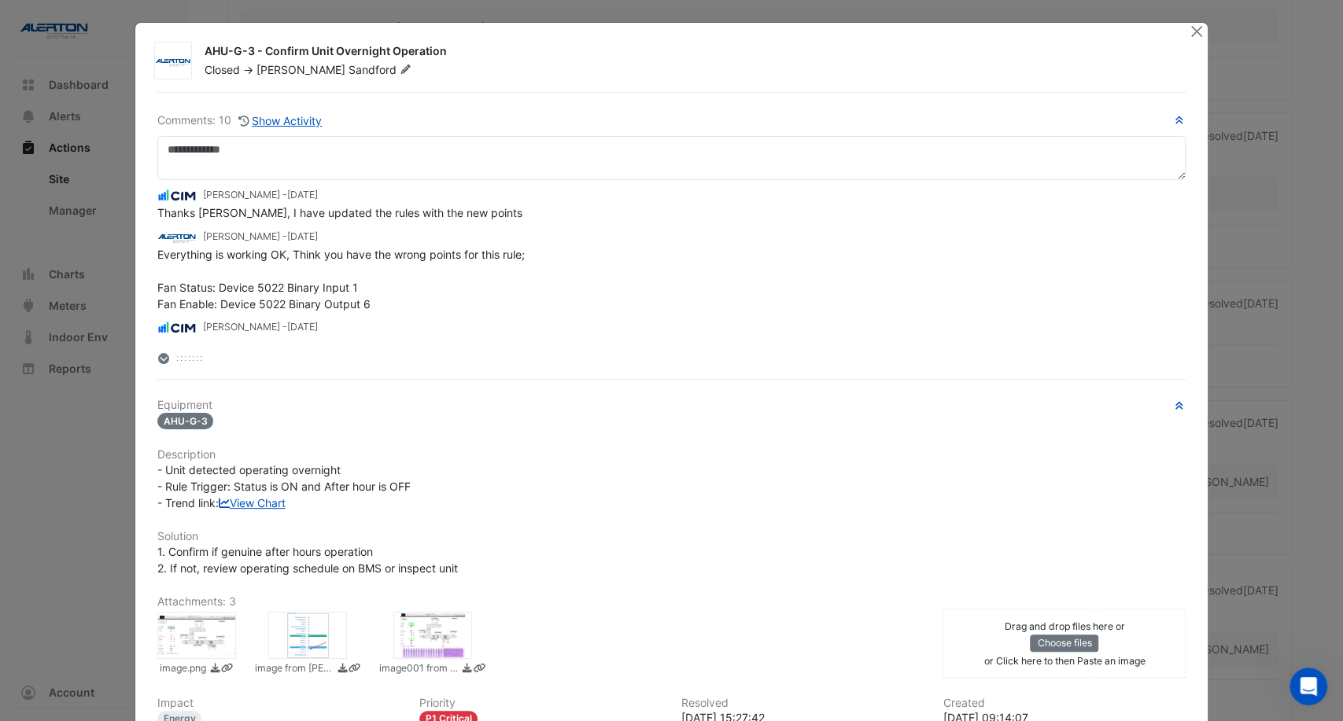
click at [158, 362] on icon at bounding box center [163, 358] width 11 height 11
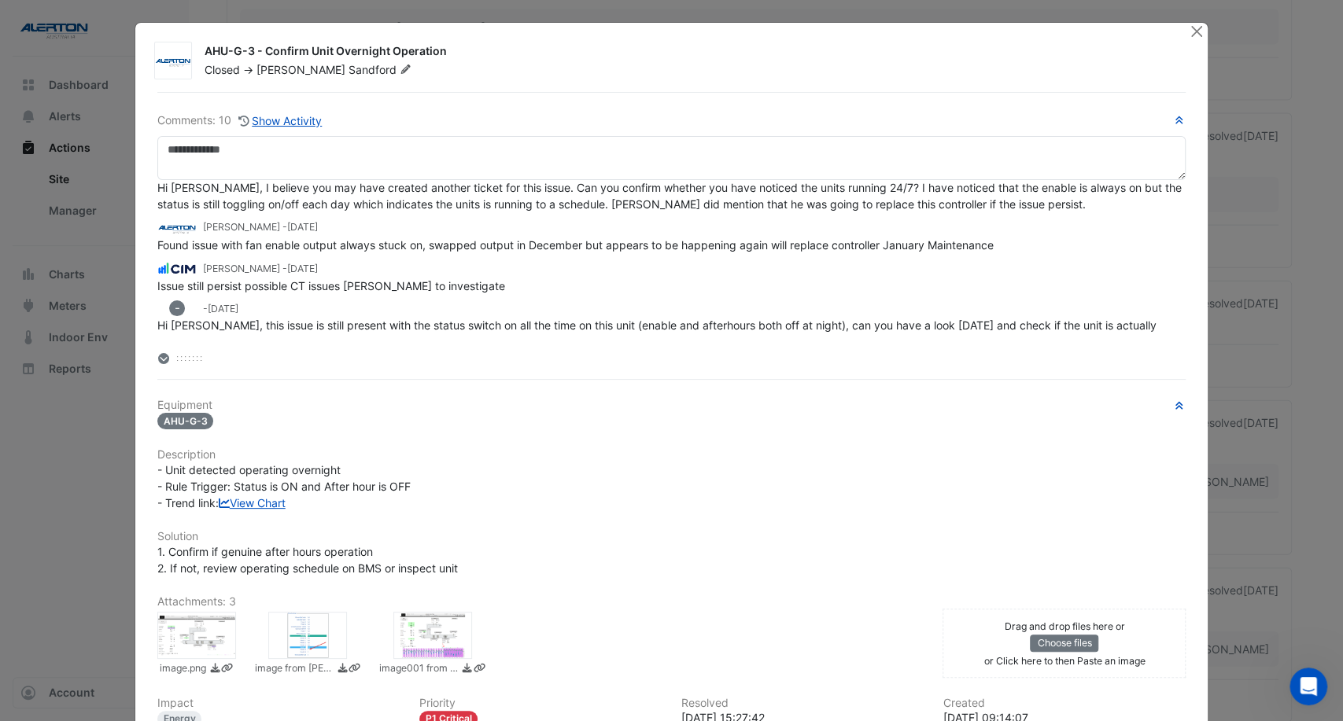
click at [158, 360] on icon at bounding box center [163, 358] width 11 height 11
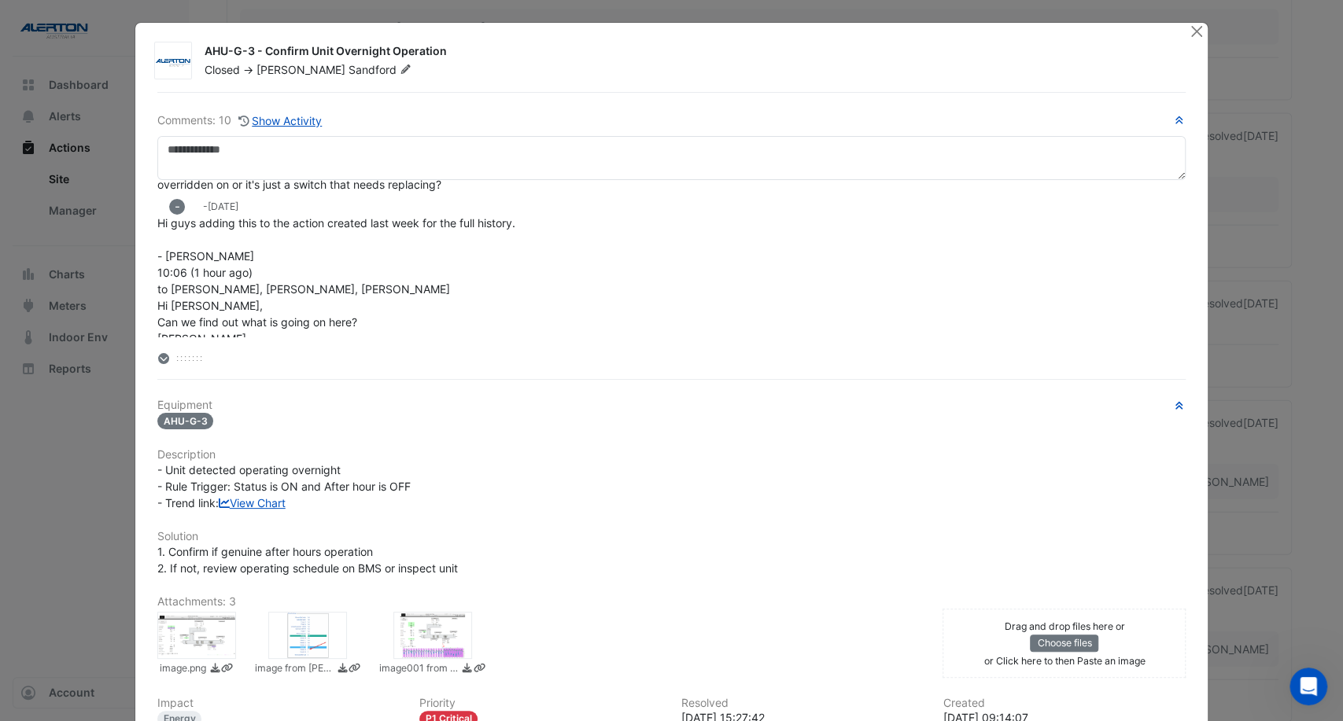
click at [158, 360] on icon at bounding box center [163, 358] width 11 height 11
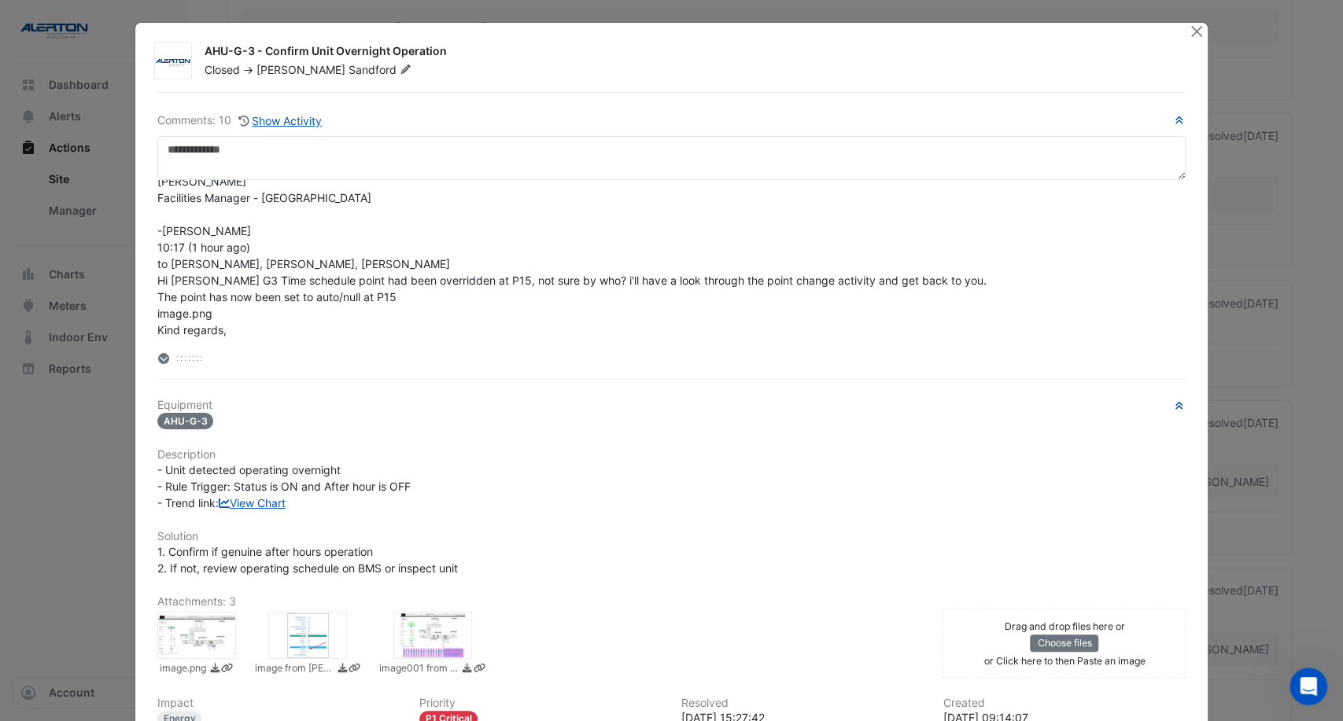
click at [158, 360] on icon at bounding box center [163, 358] width 11 height 11
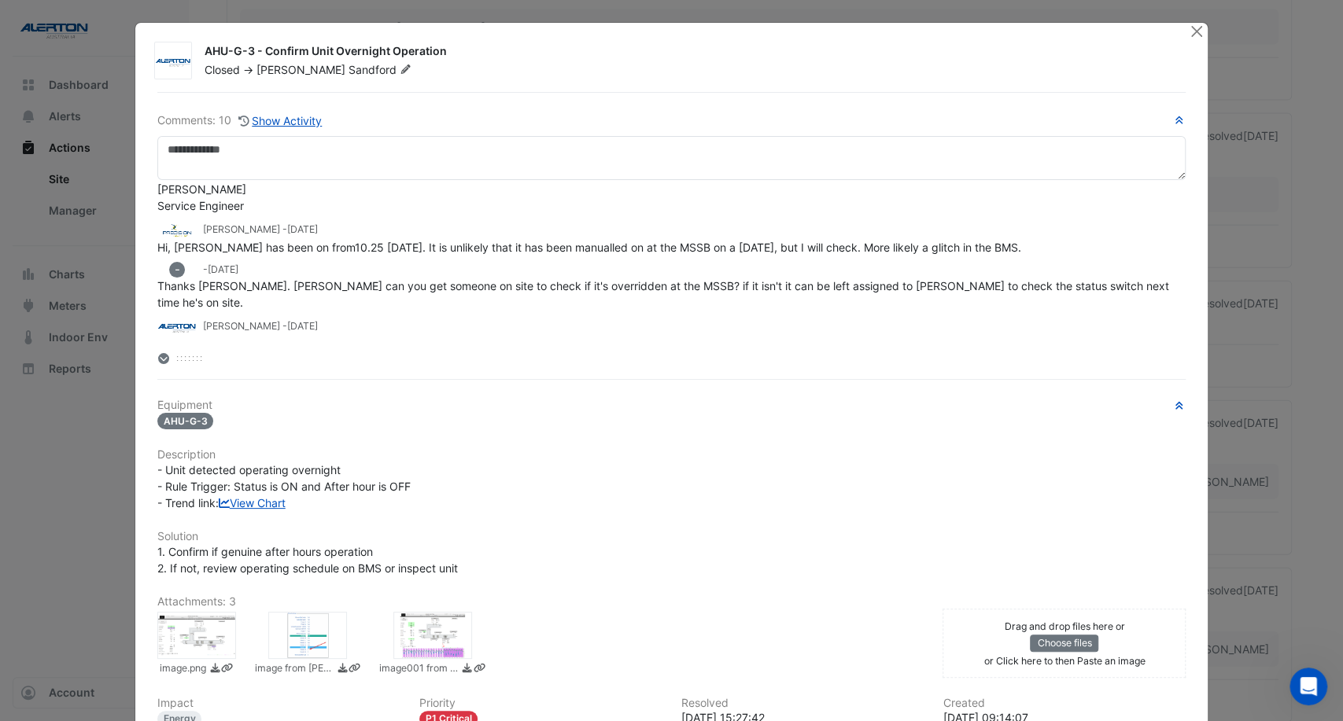
click at [158, 360] on icon at bounding box center [163, 358] width 11 height 11
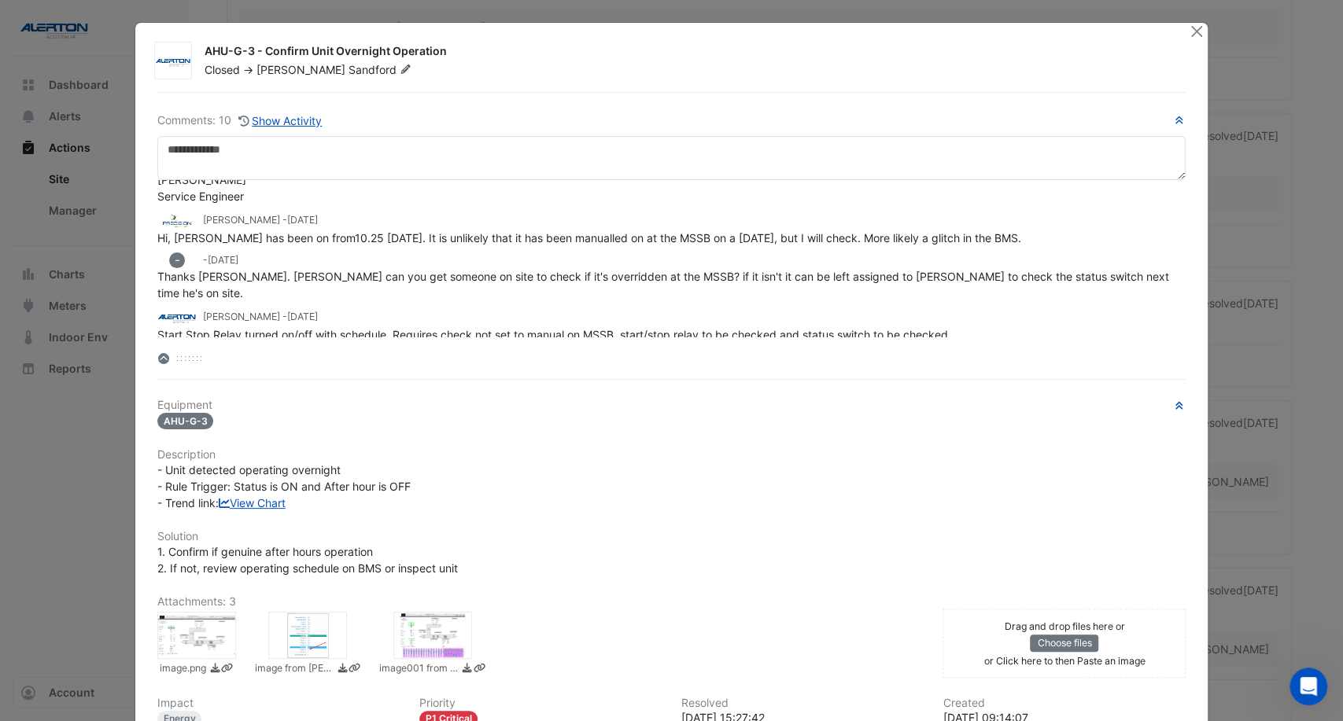
click at [158, 360] on icon at bounding box center [163, 358] width 11 height 11
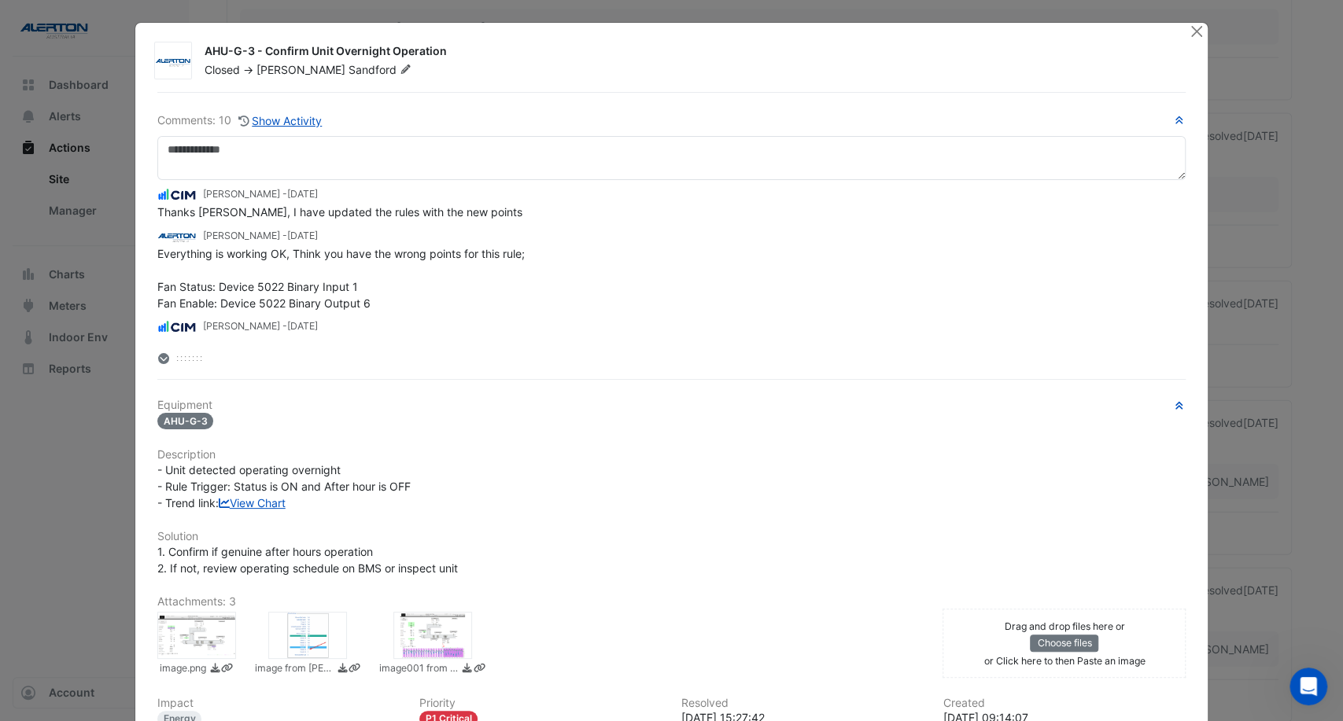
scroll to position [0, 0]
click at [158, 360] on icon at bounding box center [163, 358] width 11 height 11
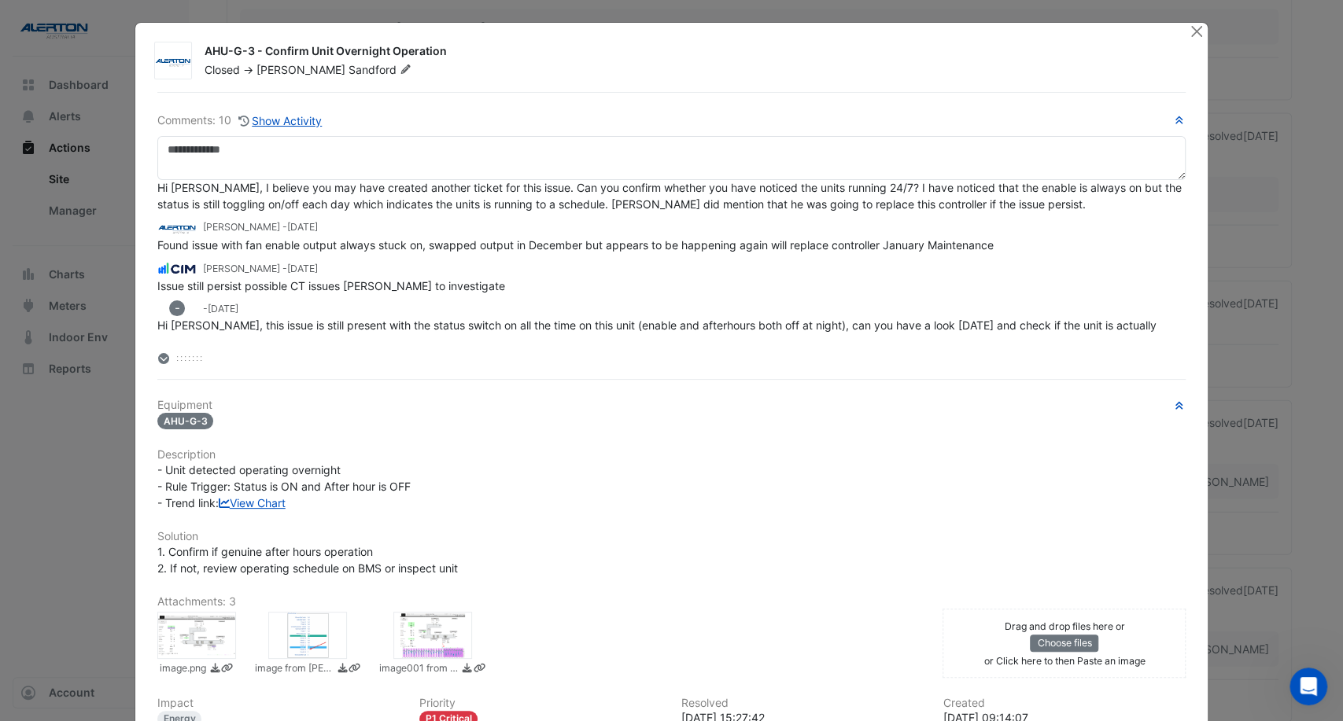
click at [158, 360] on icon at bounding box center [163, 358] width 11 height 11
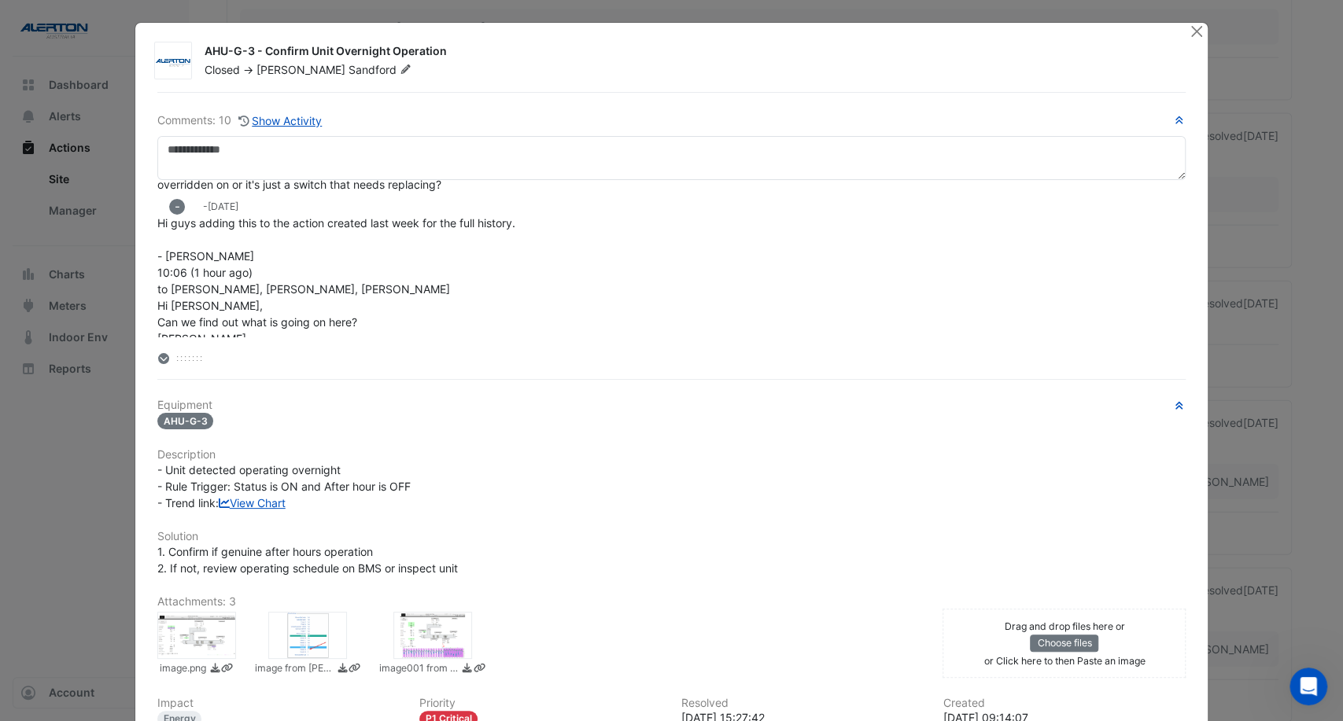
click at [158, 360] on icon at bounding box center [163, 358] width 11 height 11
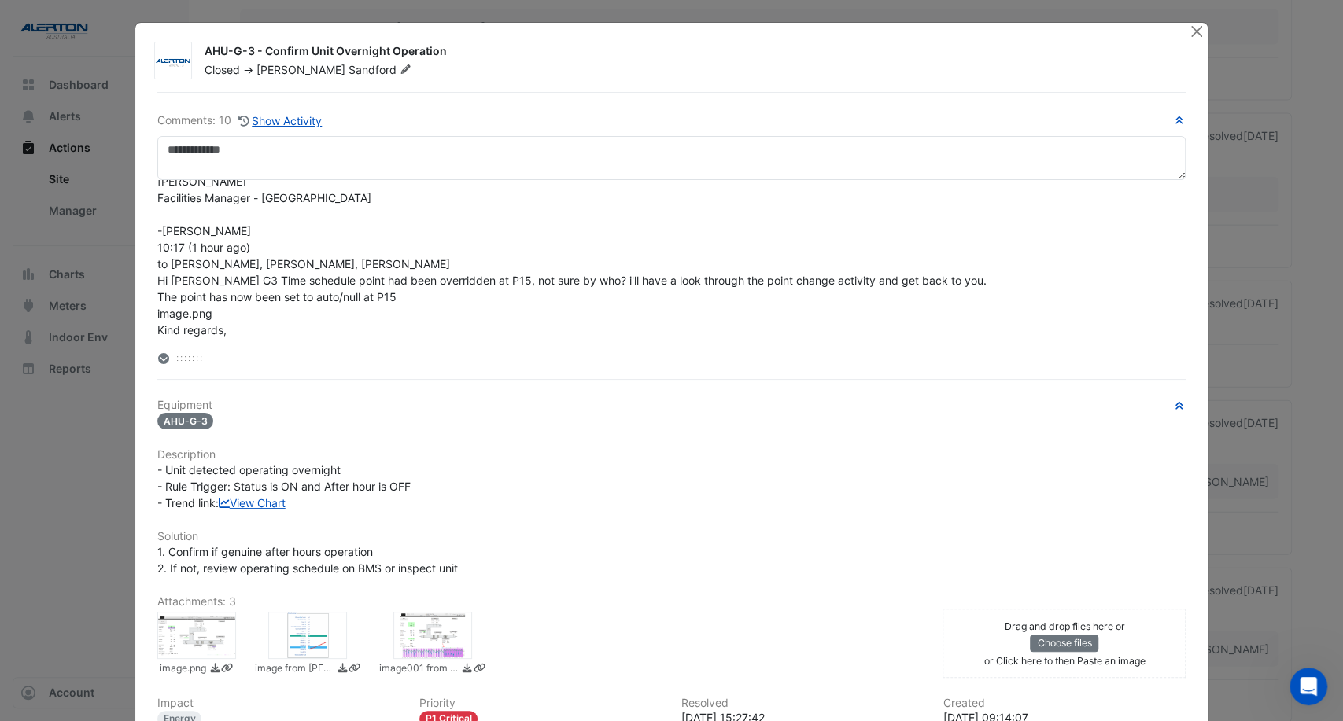
click at [158, 360] on icon at bounding box center [163, 358] width 11 height 11
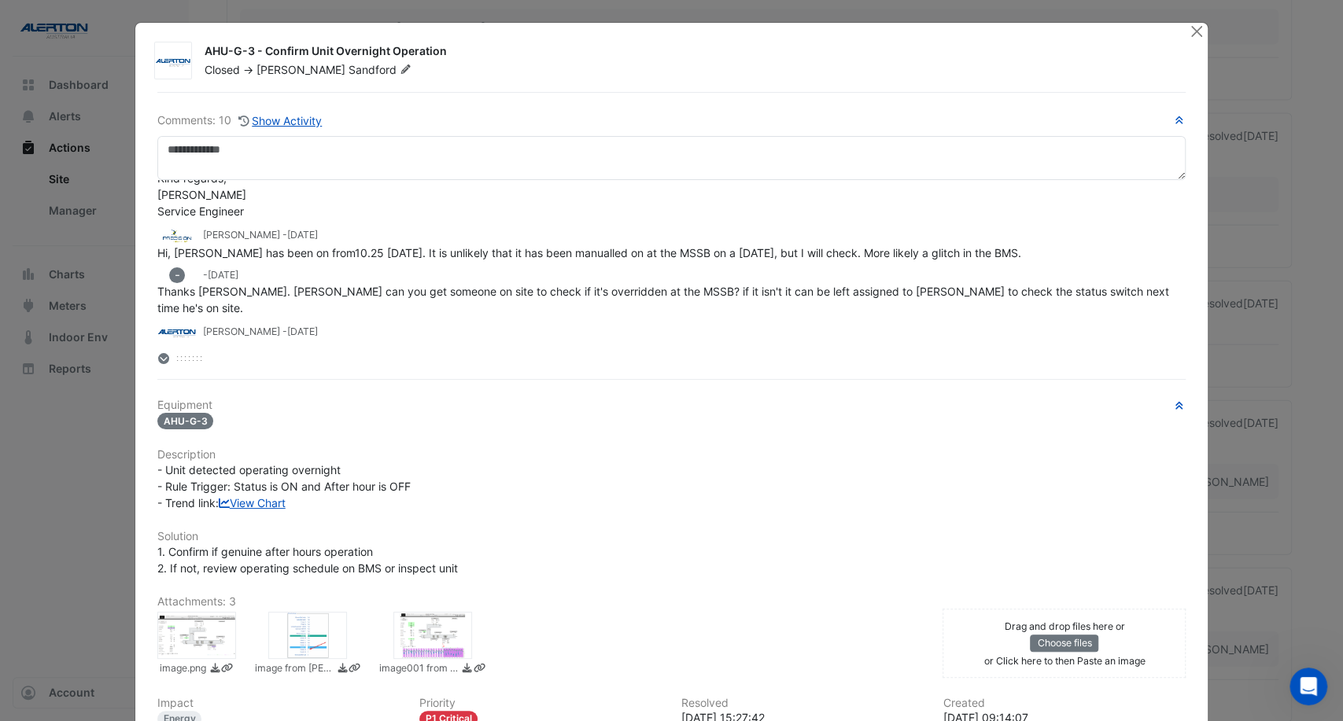
click at [158, 360] on icon at bounding box center [163, 358] width 11 height 11
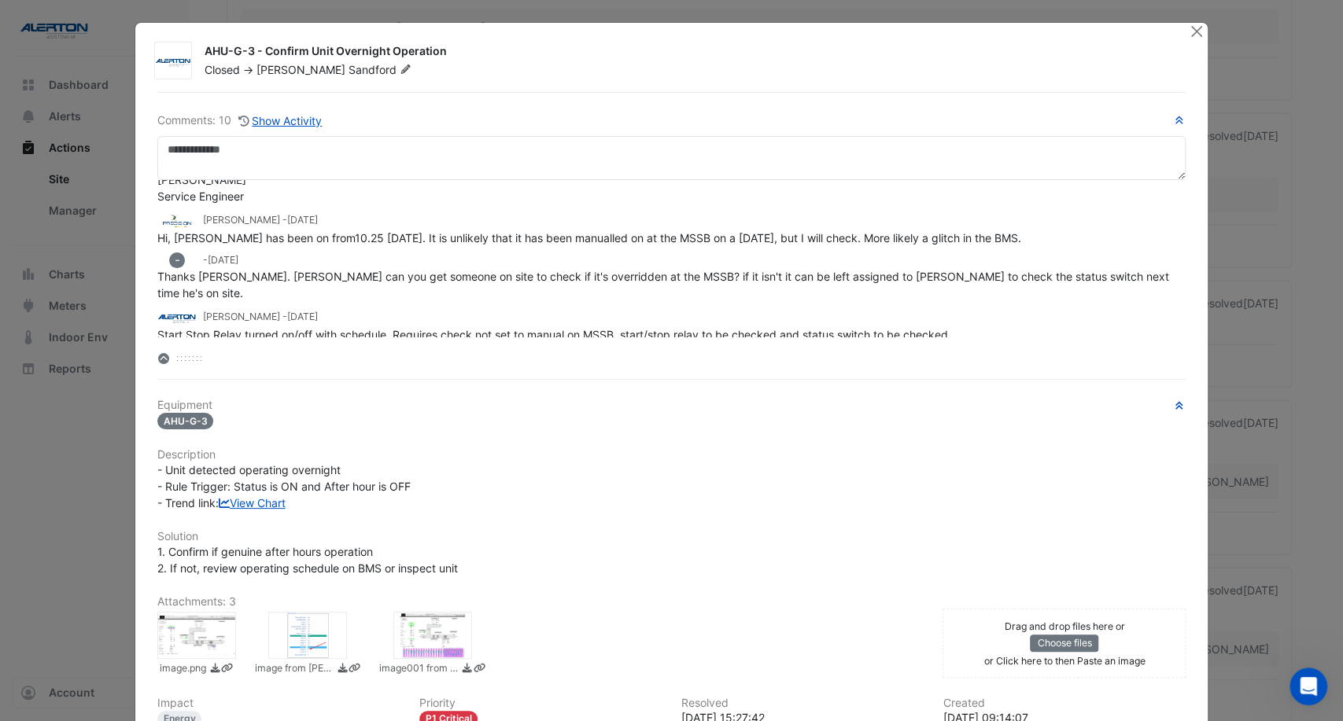
click at [158, 360] on icon at bounding box center [163, 358] width 11 height 11
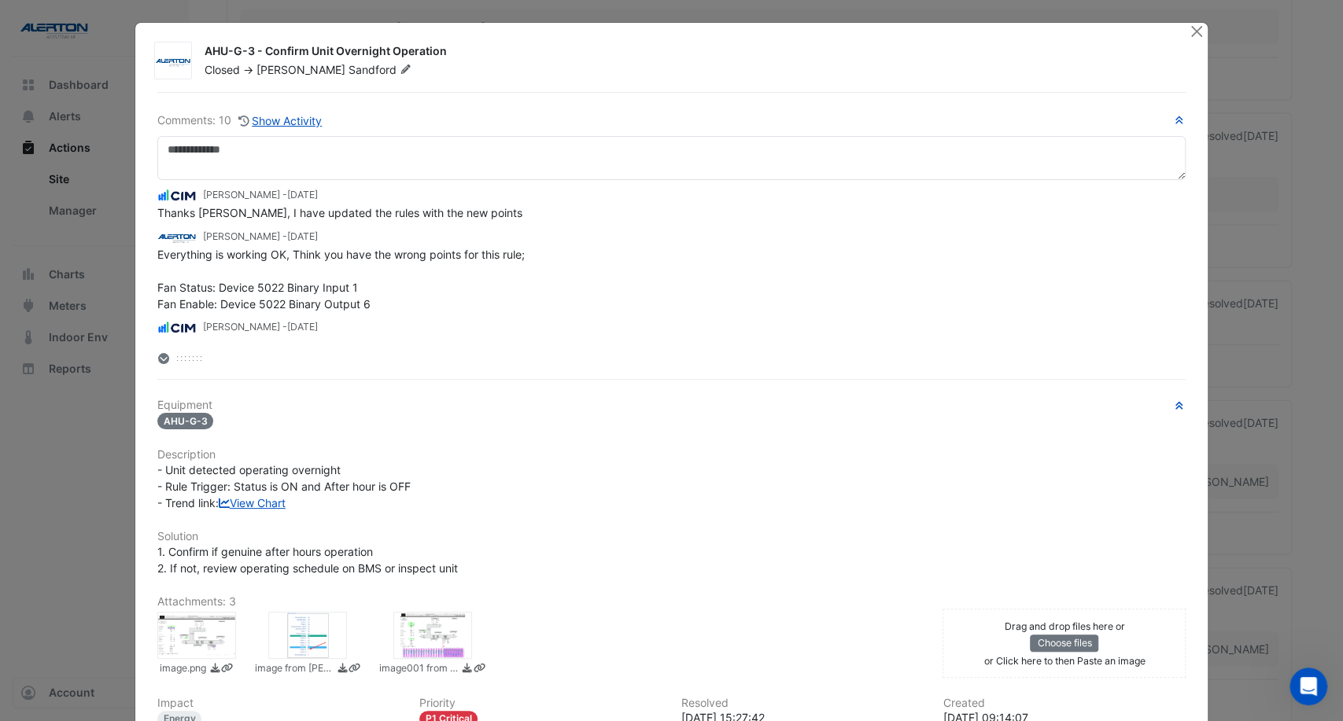
click at [158, 360] on icon at bounding box center [163, 358] width 11 height 11
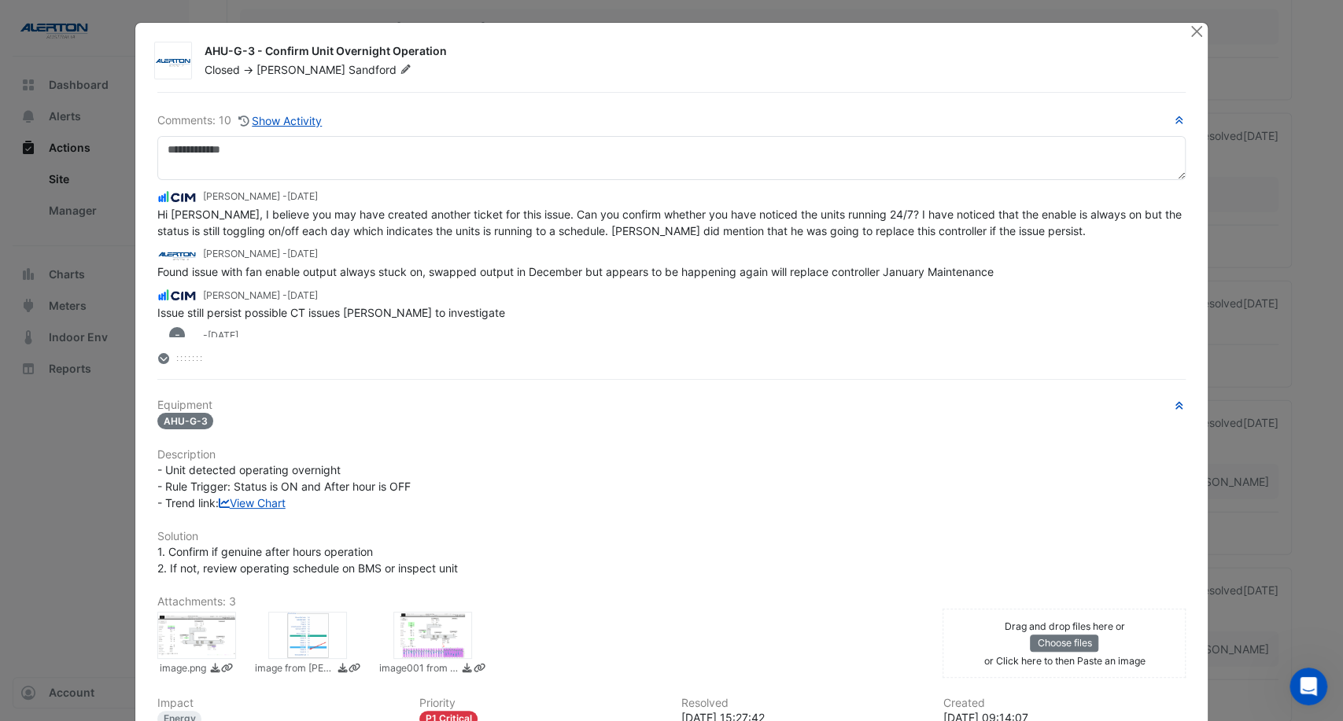
click at [158, 360] on icon at bounding box center [163, 358] width 11 height 11
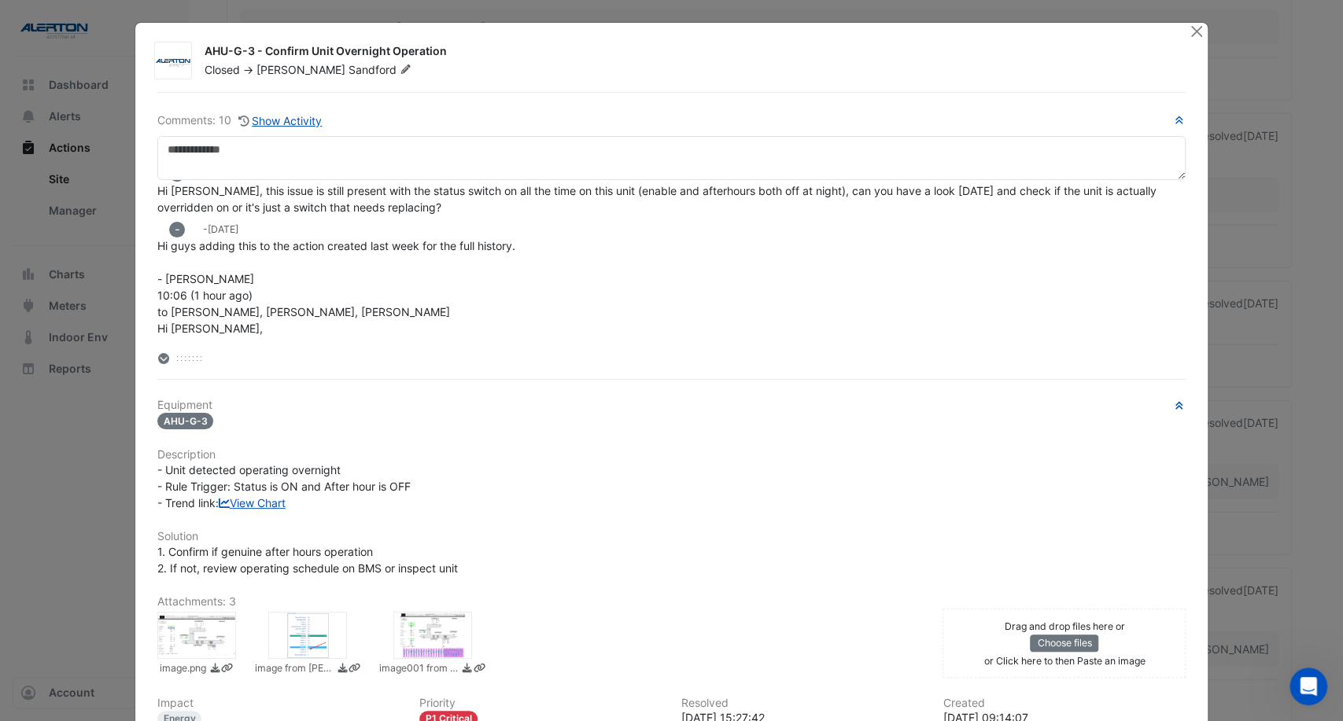
click at [158, 360] on icon at bounding box center [163, 358] width 11 height 11
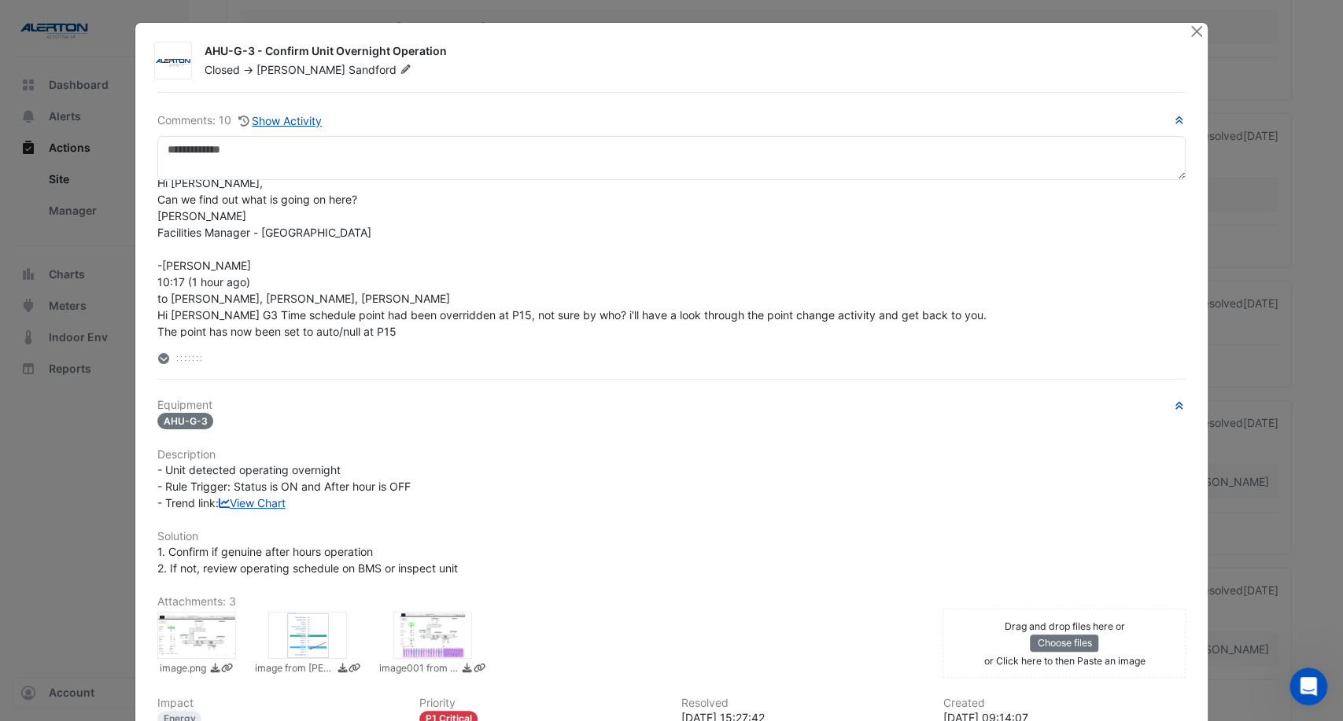
click at [158, 360] on icon at bounding box center [163, 358] width 11 height 11
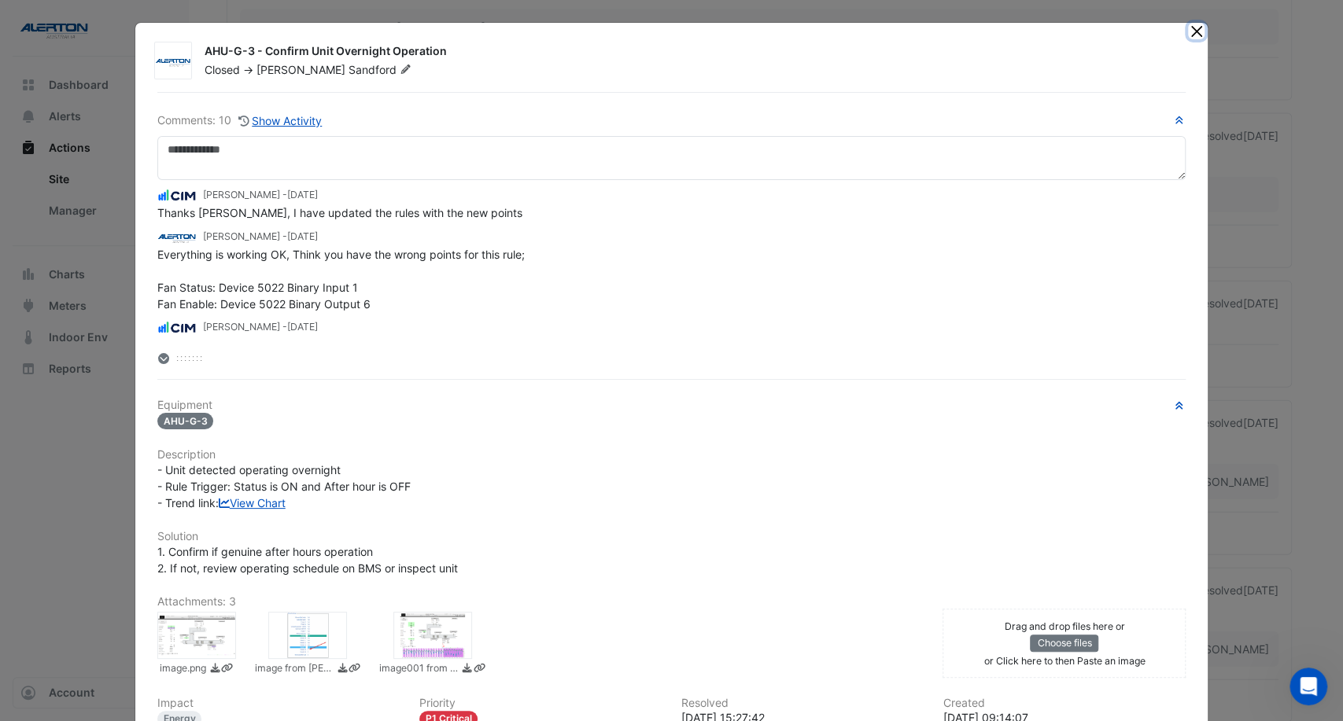
click at [1193, 25] on button "Close" at bounding box center [1196, 31] width 17 height 17
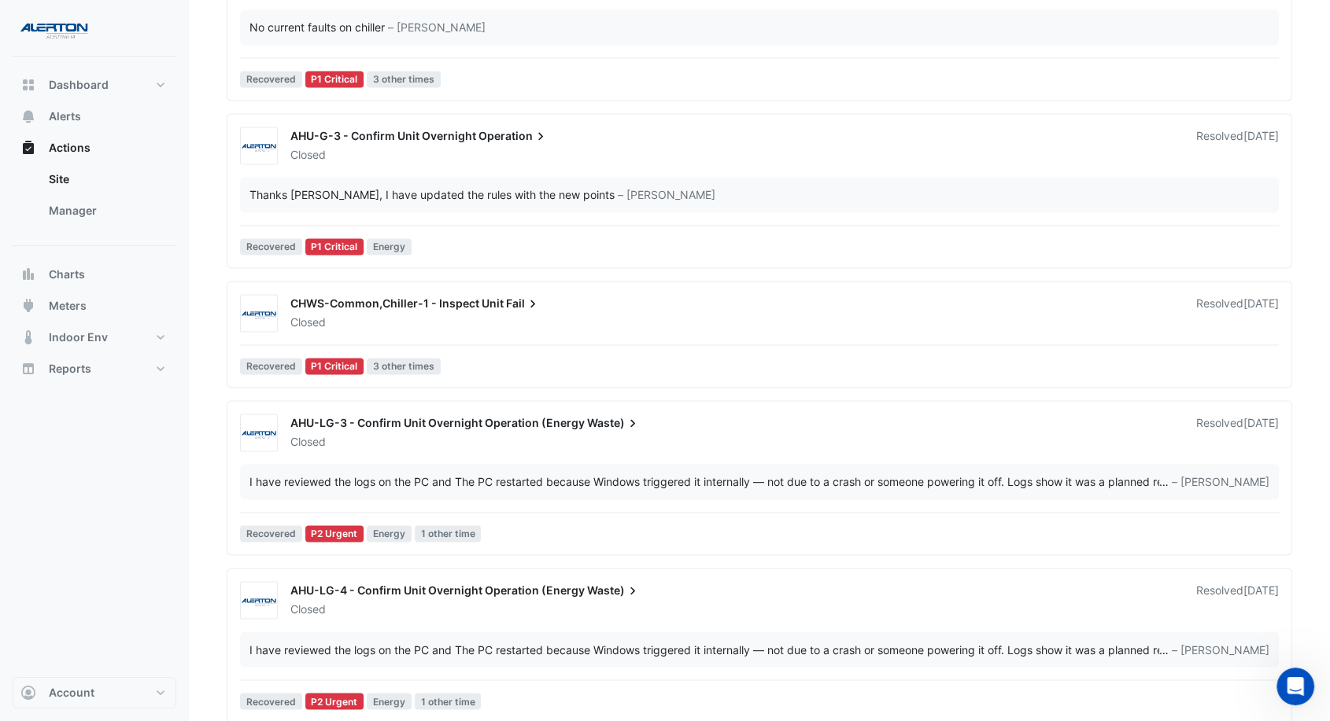
click at [869, 447] on div "Closed" at bounding box center [734, 442] width 890 height 16
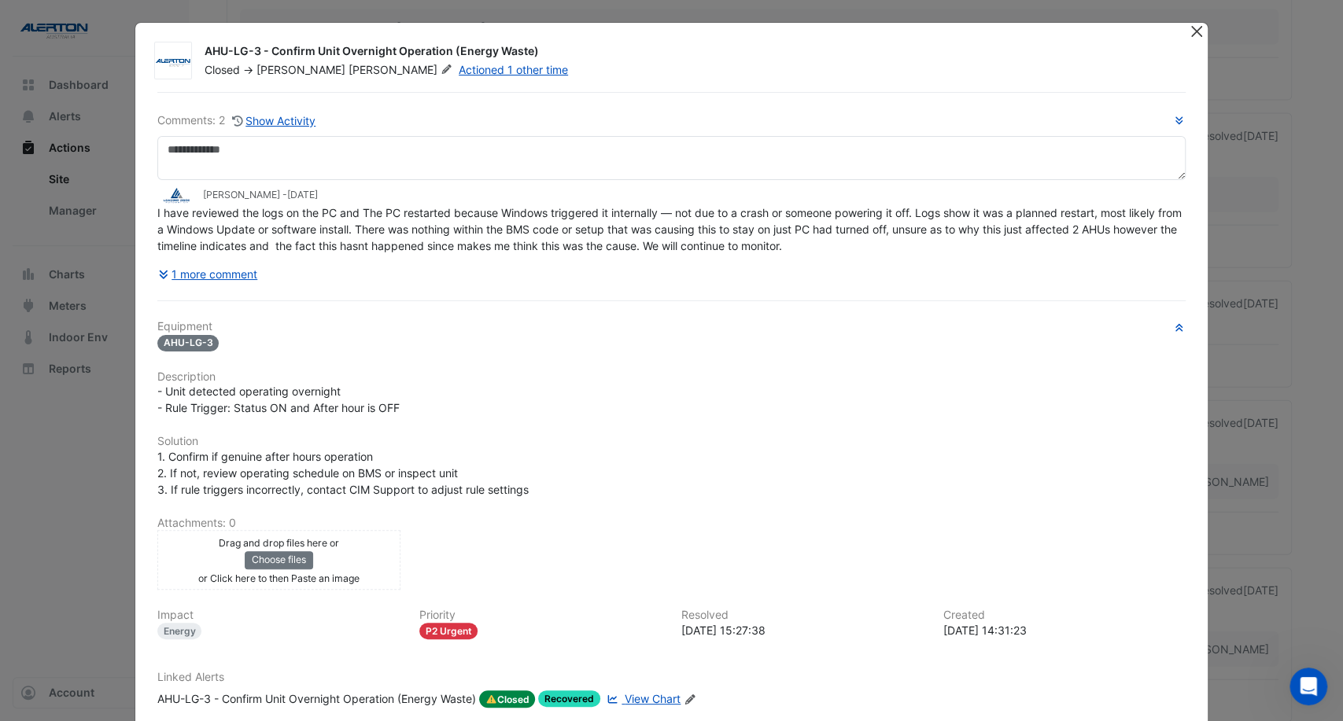
click at [1188, 31] on button "Close" at bounding box center [1196, 31] width 17 height 17
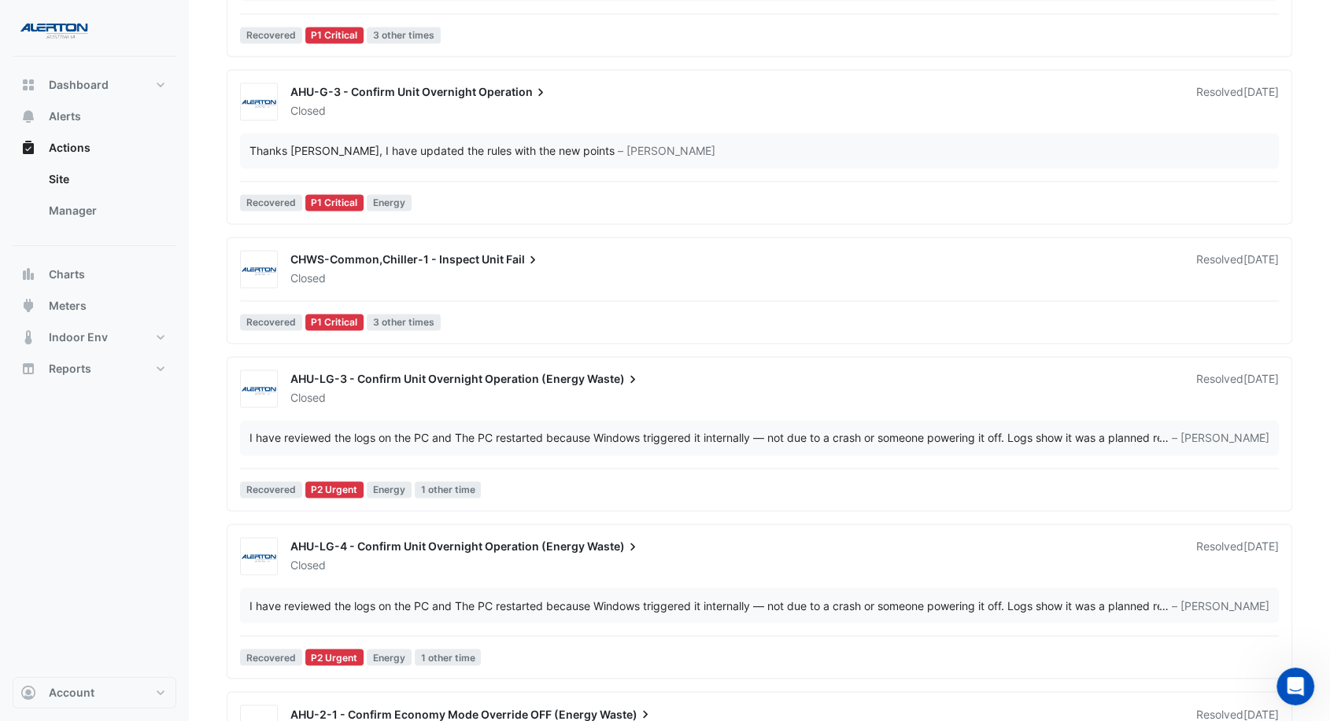
scroll to position [2448, 0]
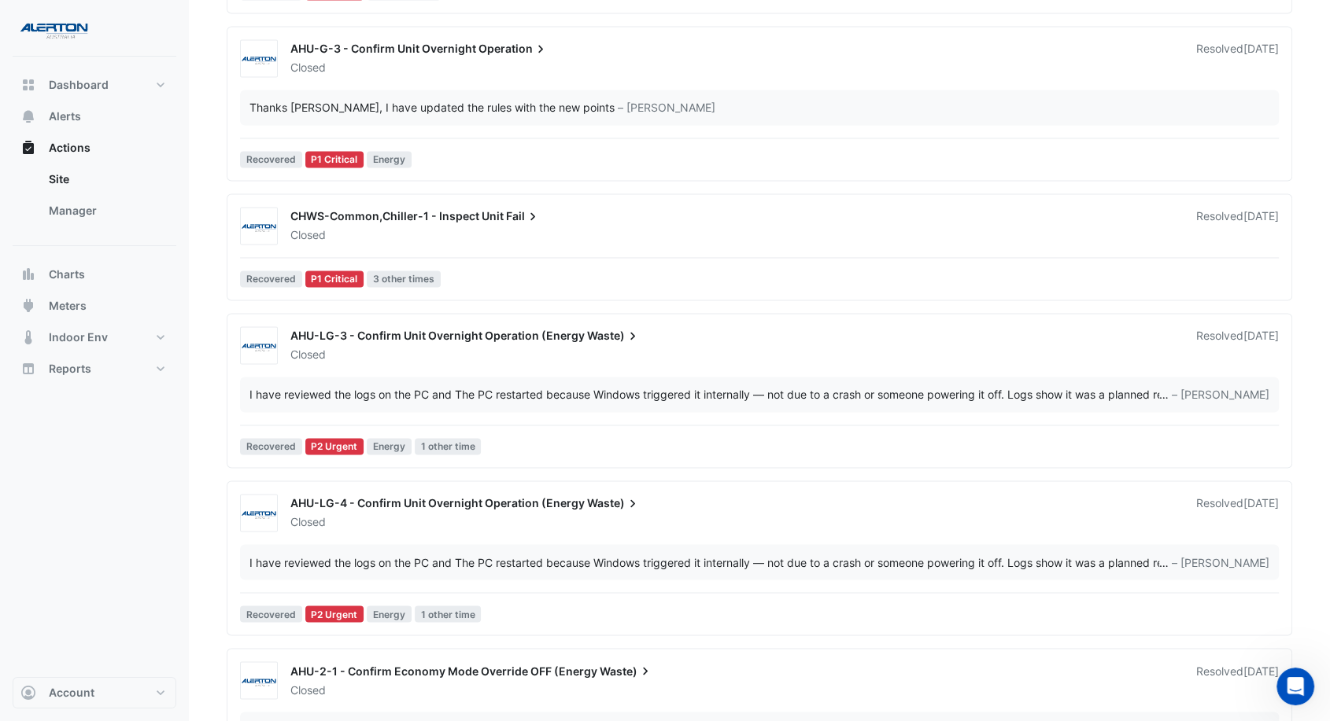
click at [843, 526] on div "Closed" at bounding box center [734, 523] width 890 height 16
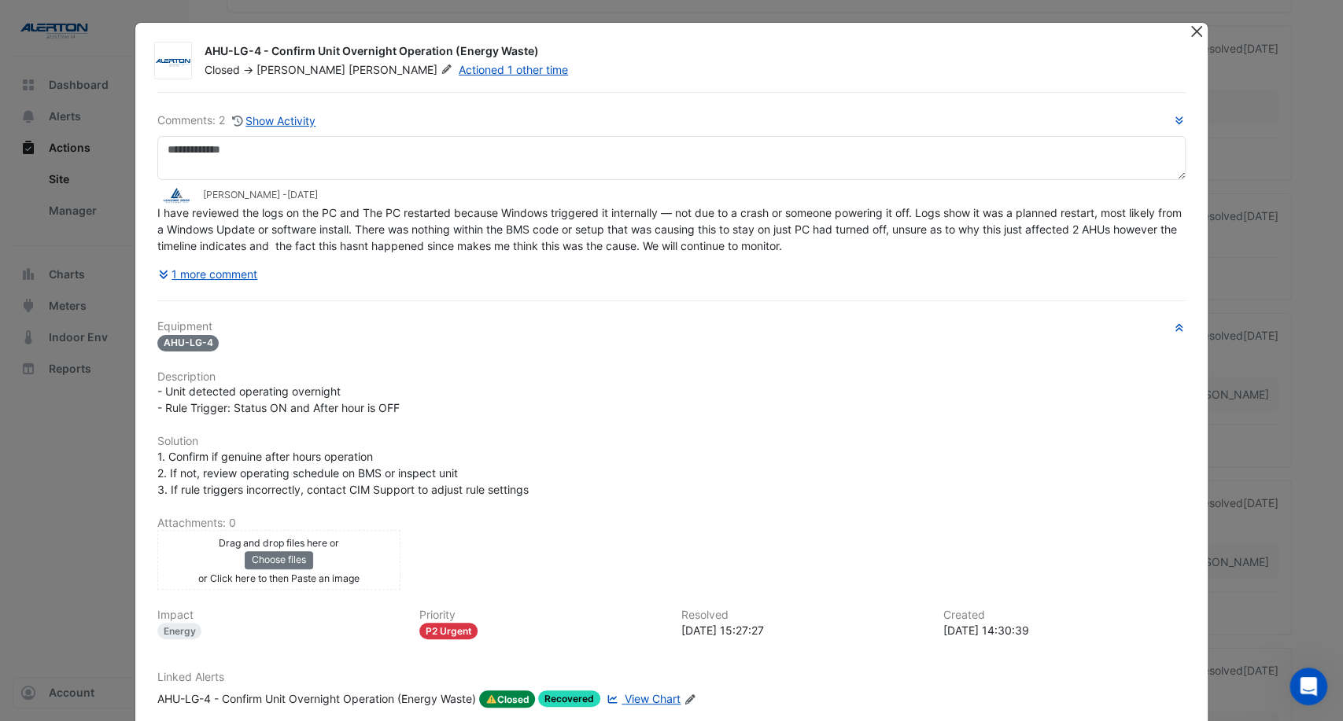
click at [1190, 31] on button "Close" at bounding box center [1196, 31] width 17 height 17
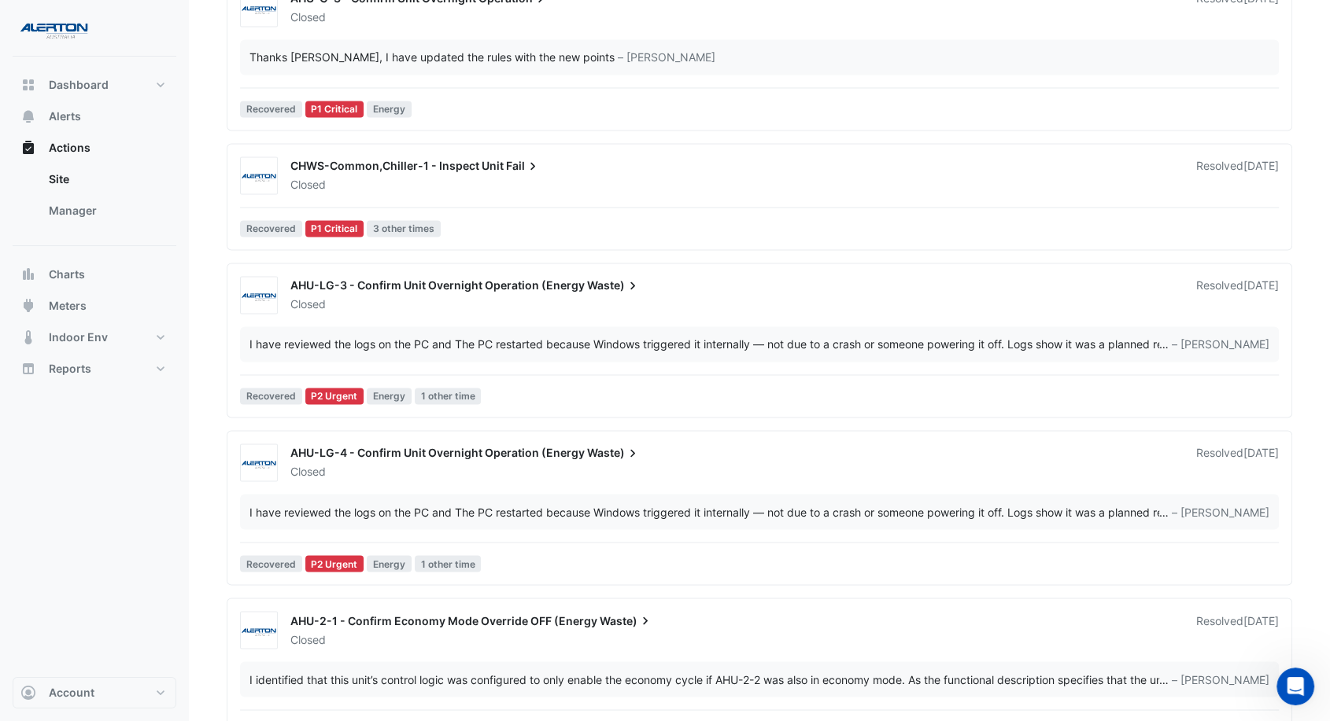
scroll to position [2710, 0]
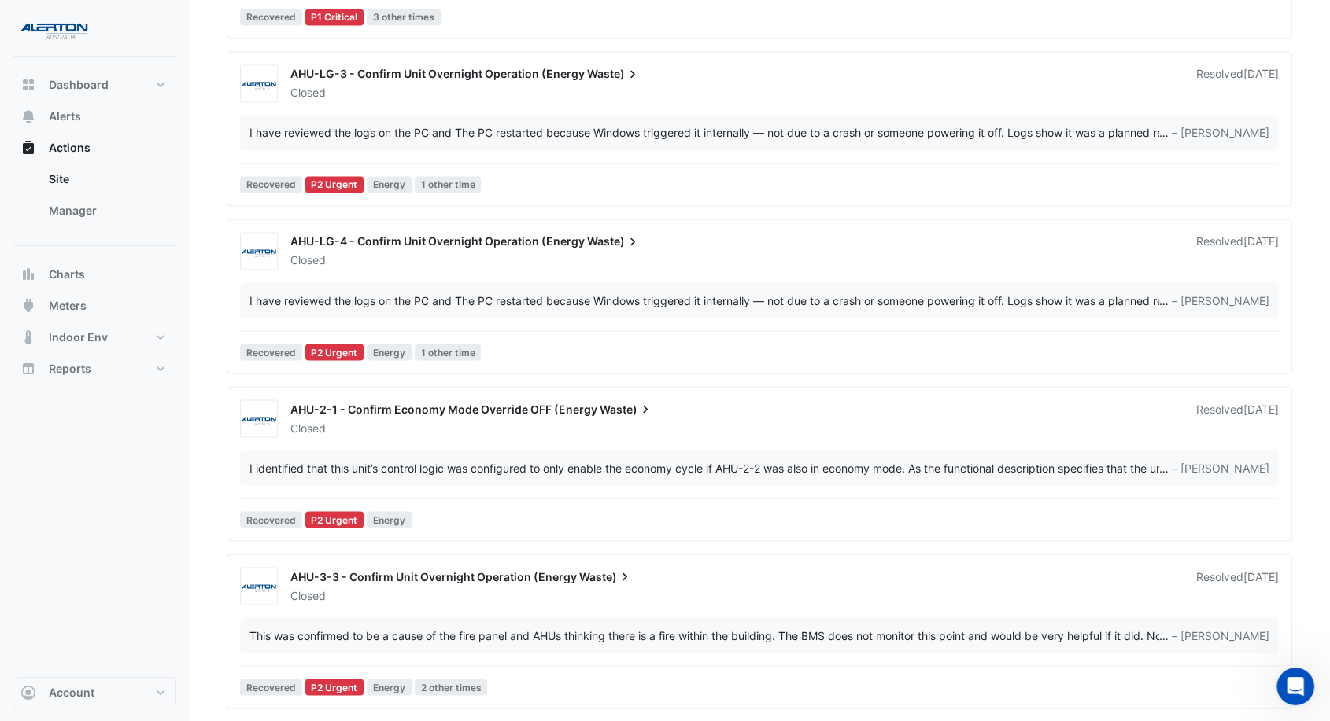
click at [758, 441] on div "AHU-2-1 - Confirm Economy Mode Override OFF (Energy Waste) Closed Resolved 2 we…" at bounding box center [759, 467] width 1051 height 135
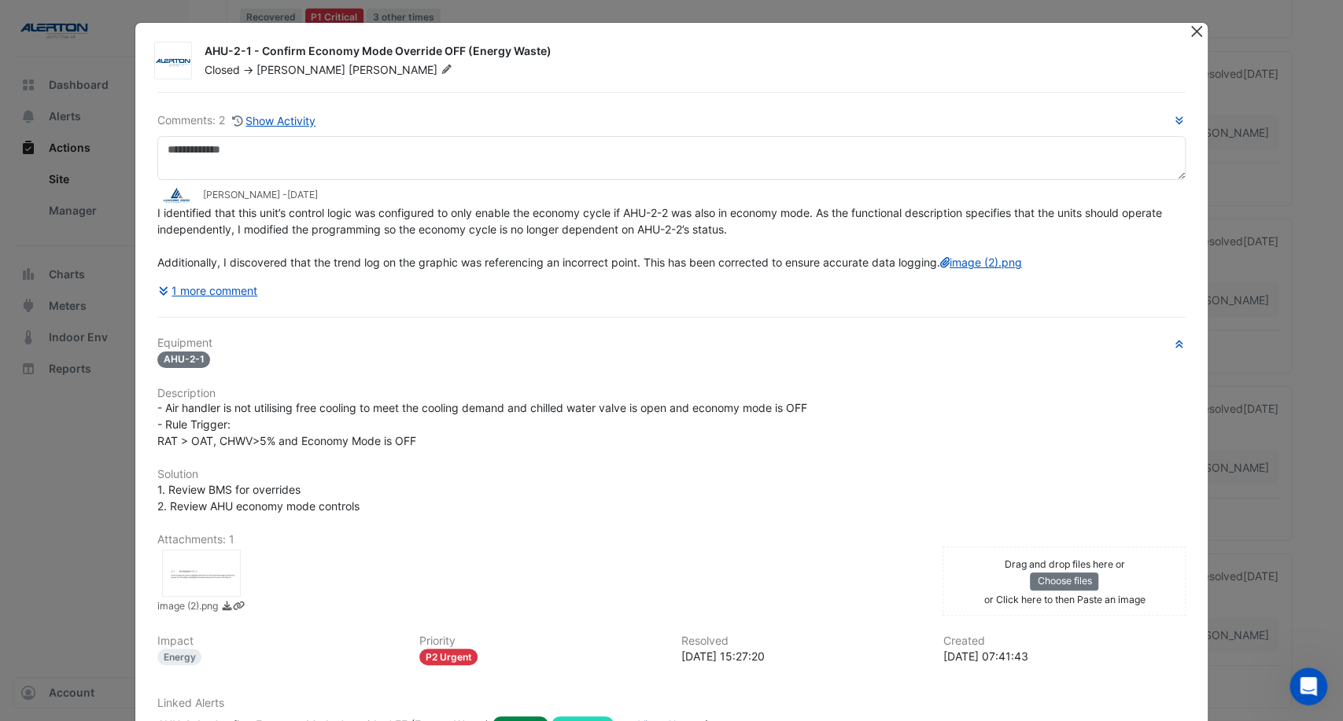
click at [1192, 30] on button "Close" at bounding box center [1196, 31] width 17 height 17
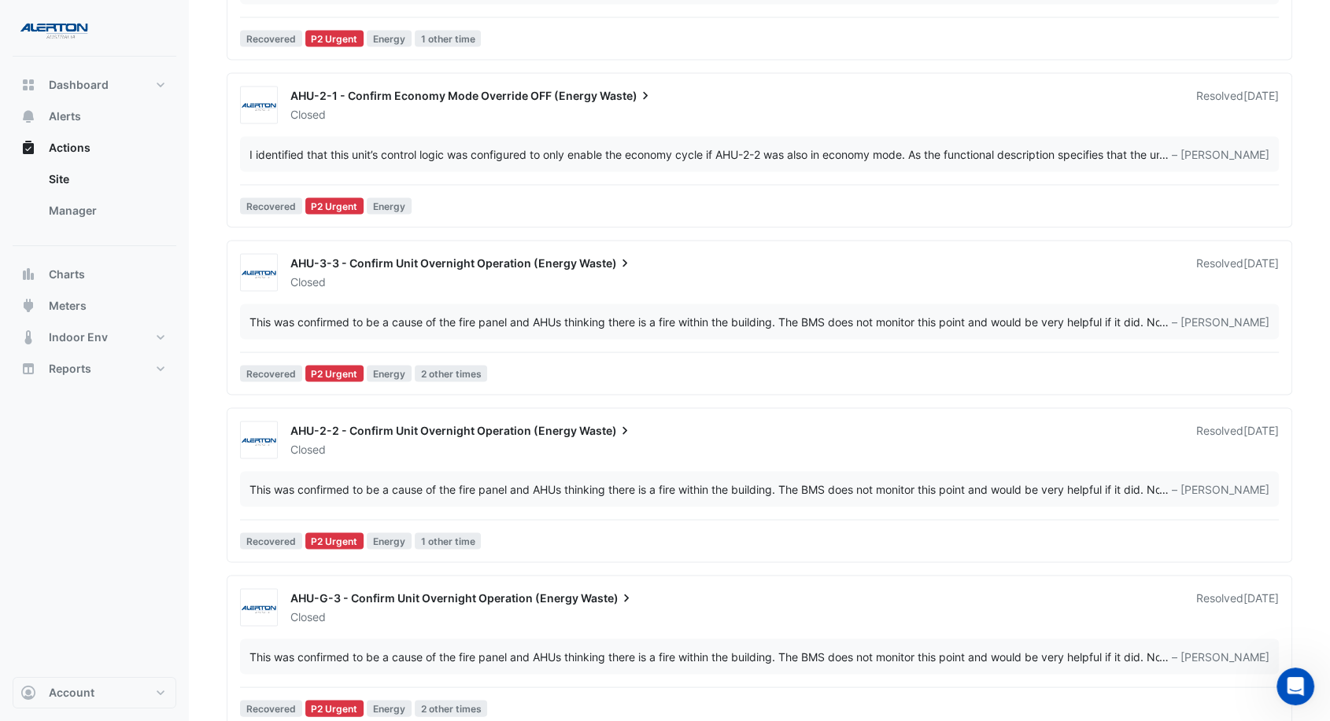
scroll to position [3059, 0]
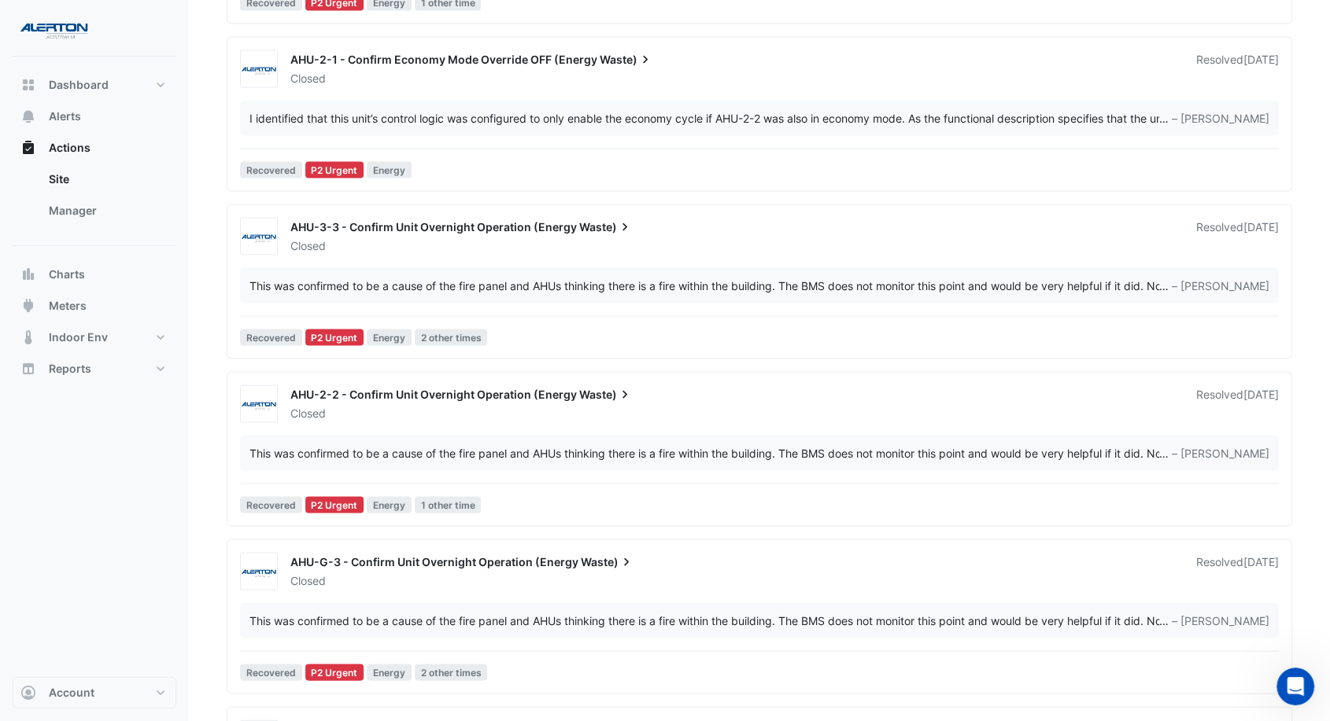
click at [869, 425] on div "AHU-2-2 - Confirm Unit Overnight Operation (Energy Waste) Closed Resolved 1 mon…" at bounding box center [759, 453] width 1051 height 135
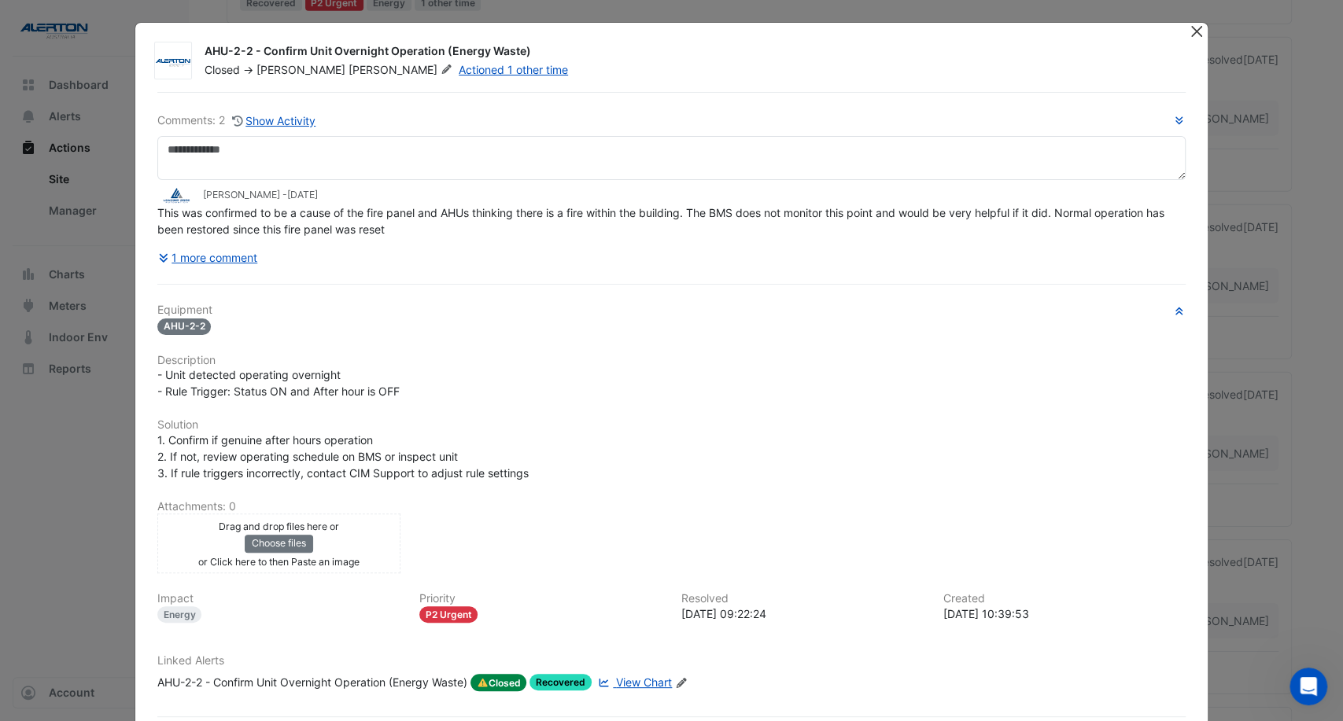
click at [1188, 26] on button "Close" at bounding box center [1196, 31] width 17 height 17
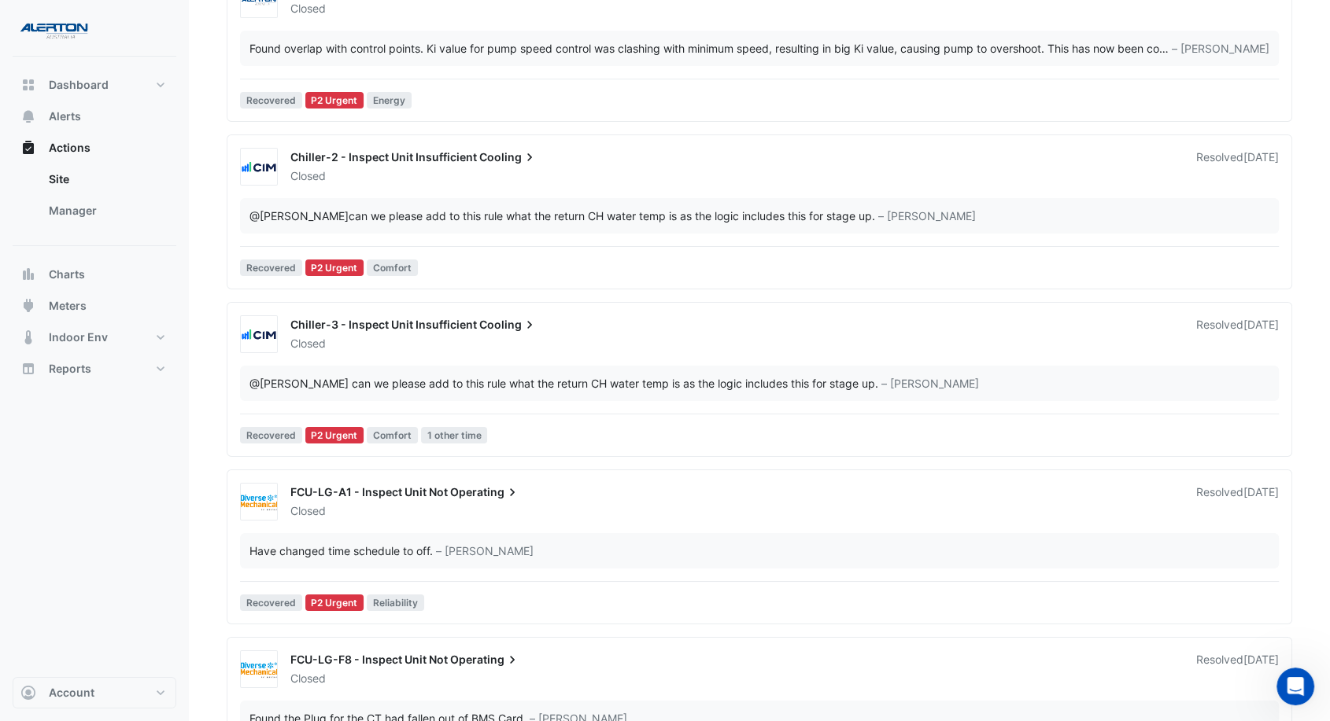
scroll to position [12325, 0]
